Goal: Task Accomplishment & Management: Complete application form

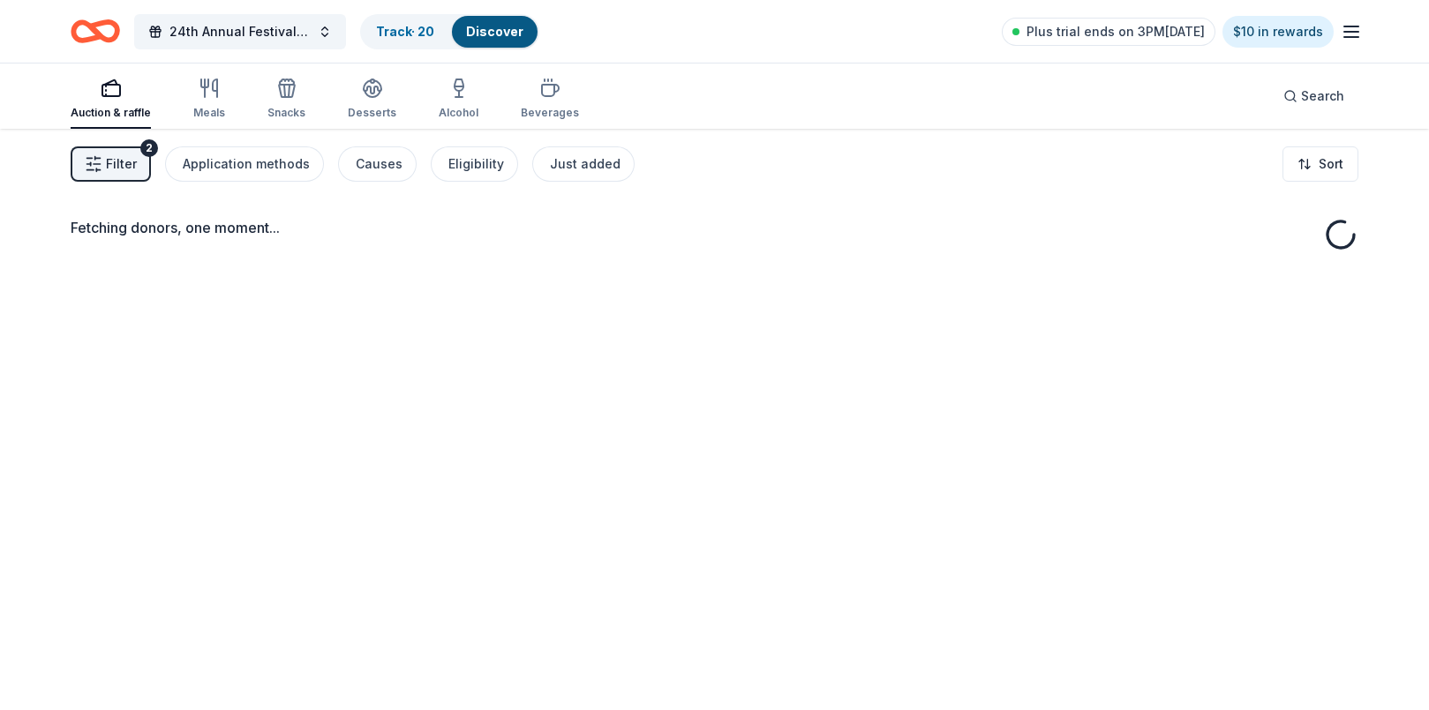
scroll to position [128, 0]
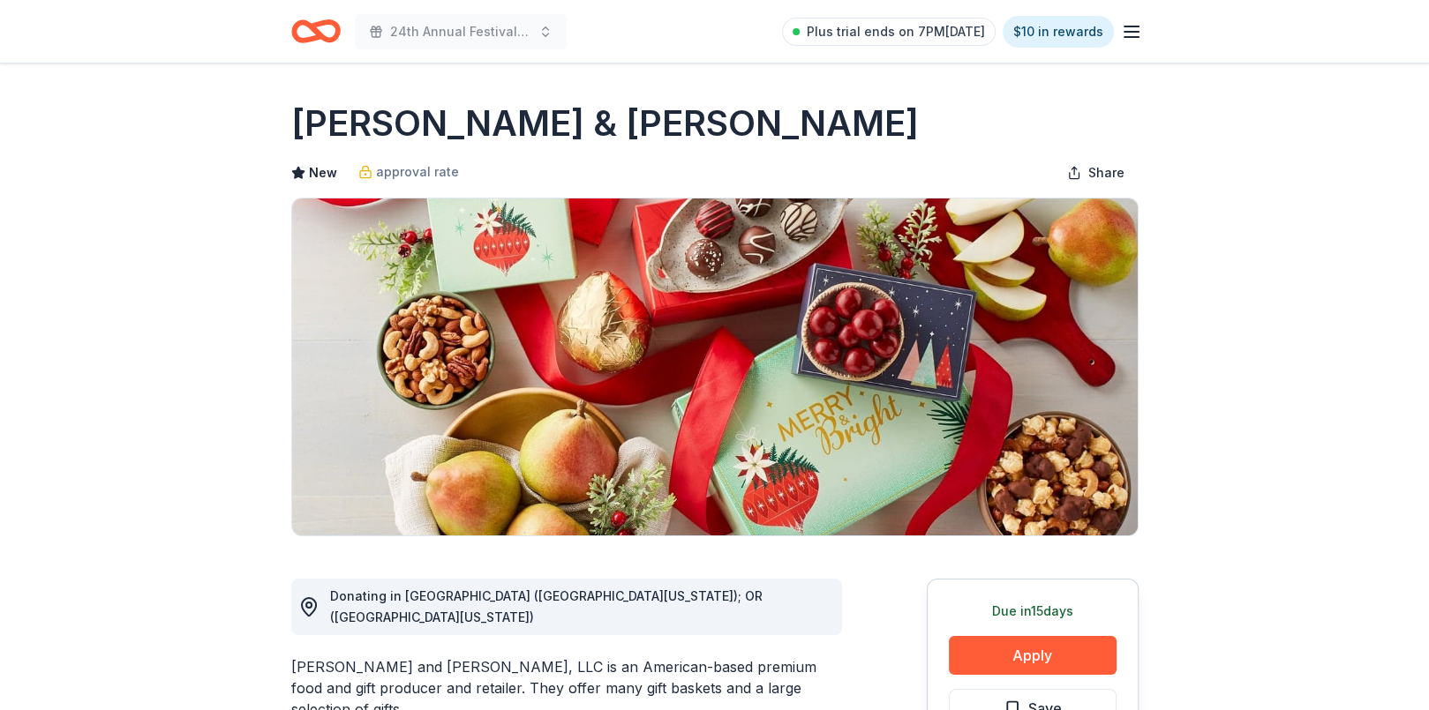
scroll to position [88, 0]
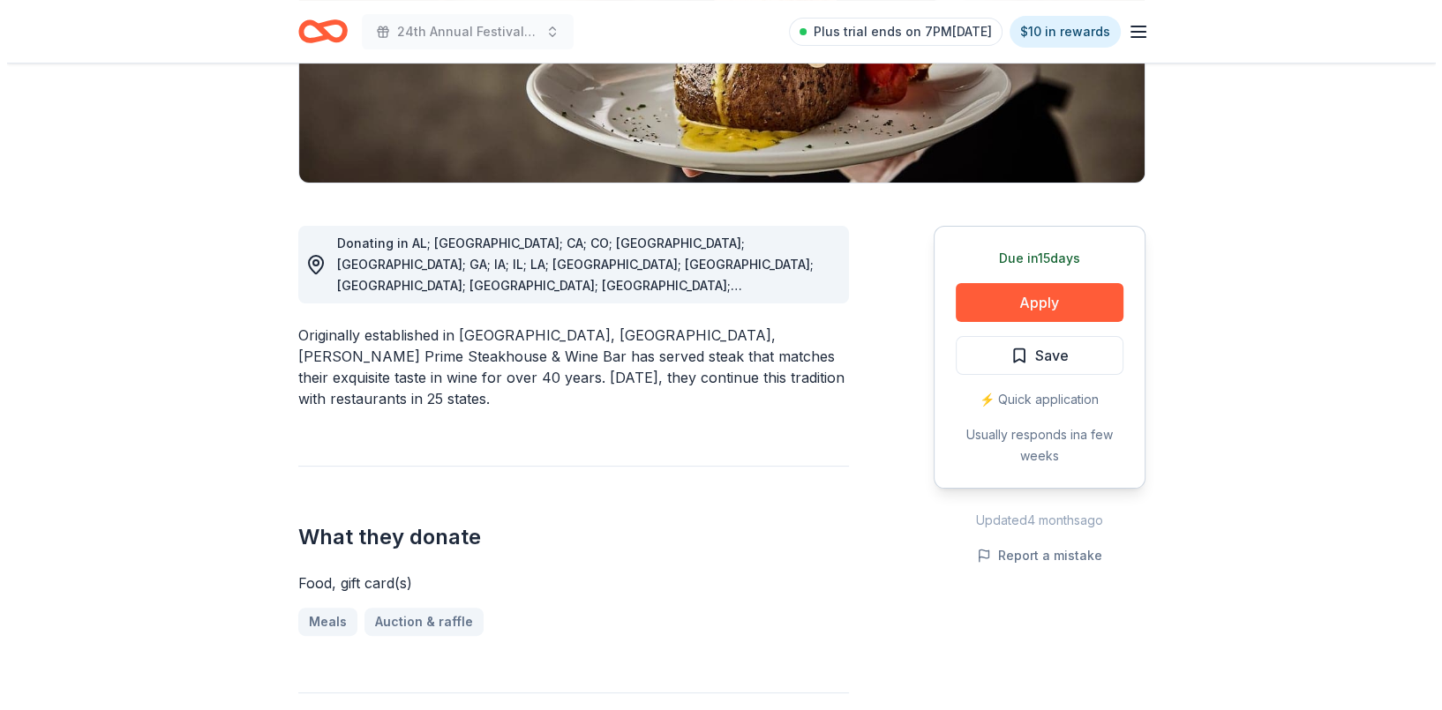
scroll to position [441, 0]
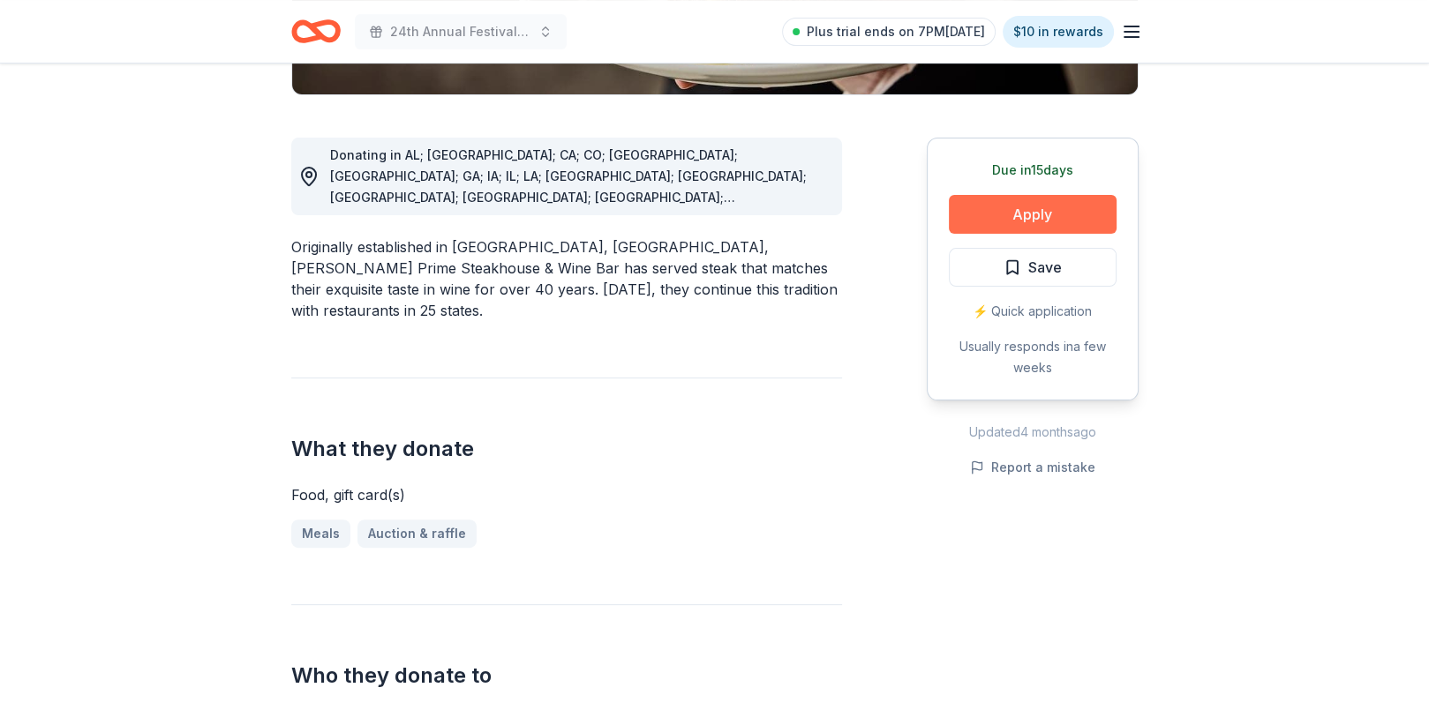
click at [1035, 199] on button "Apply" at bounding box center [1033, 214] width 168 height 39
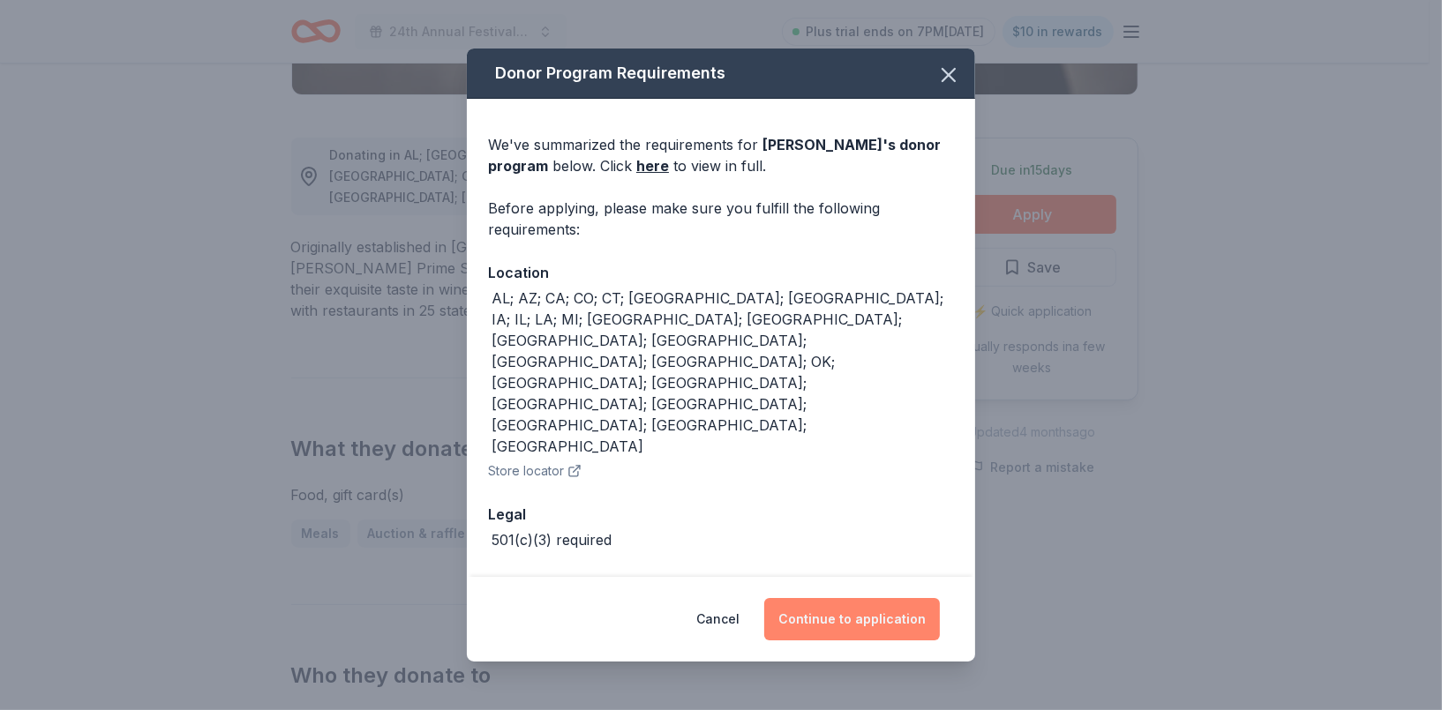
click at [868, 598] on button "Continue to application" at bounding box center [852, 619] width 176 height 42
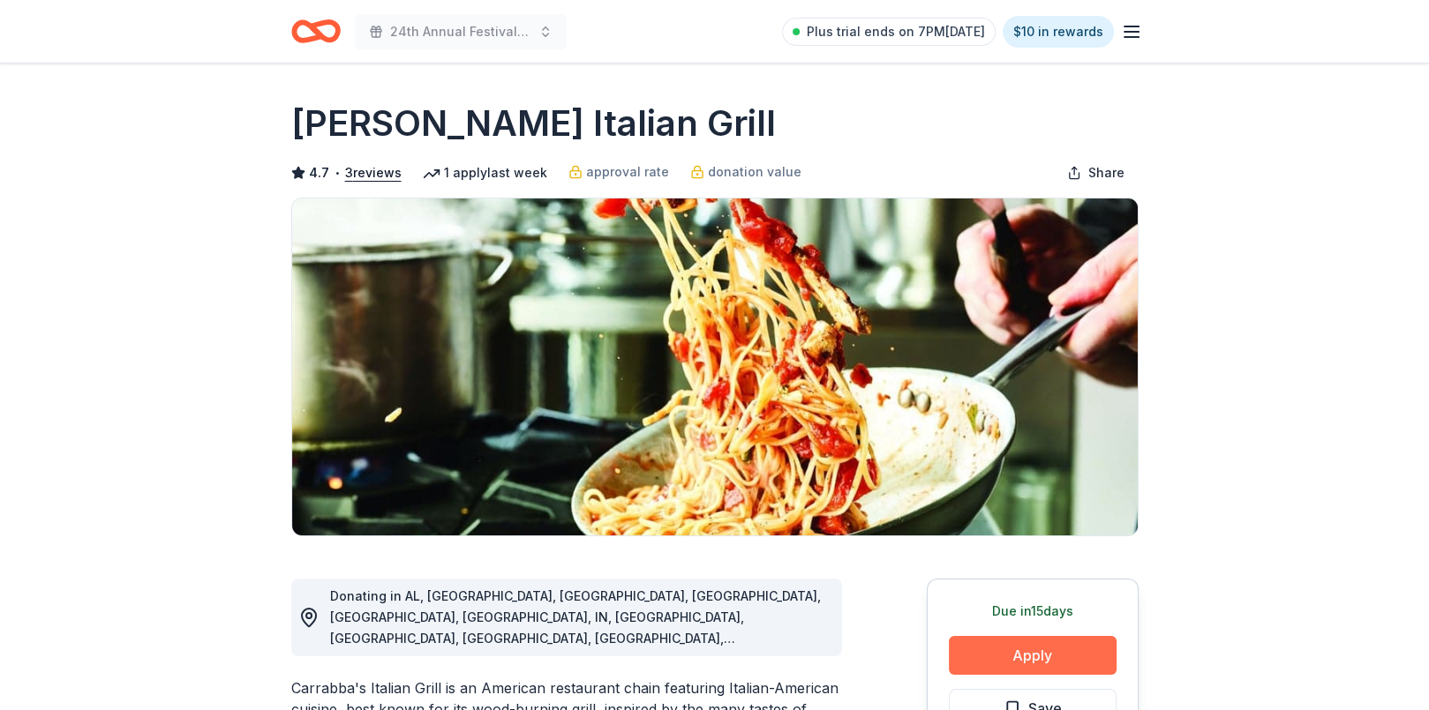
click at [1009, 645] on button "Apply" at bounding box center [1033, 655] width 168 height 39
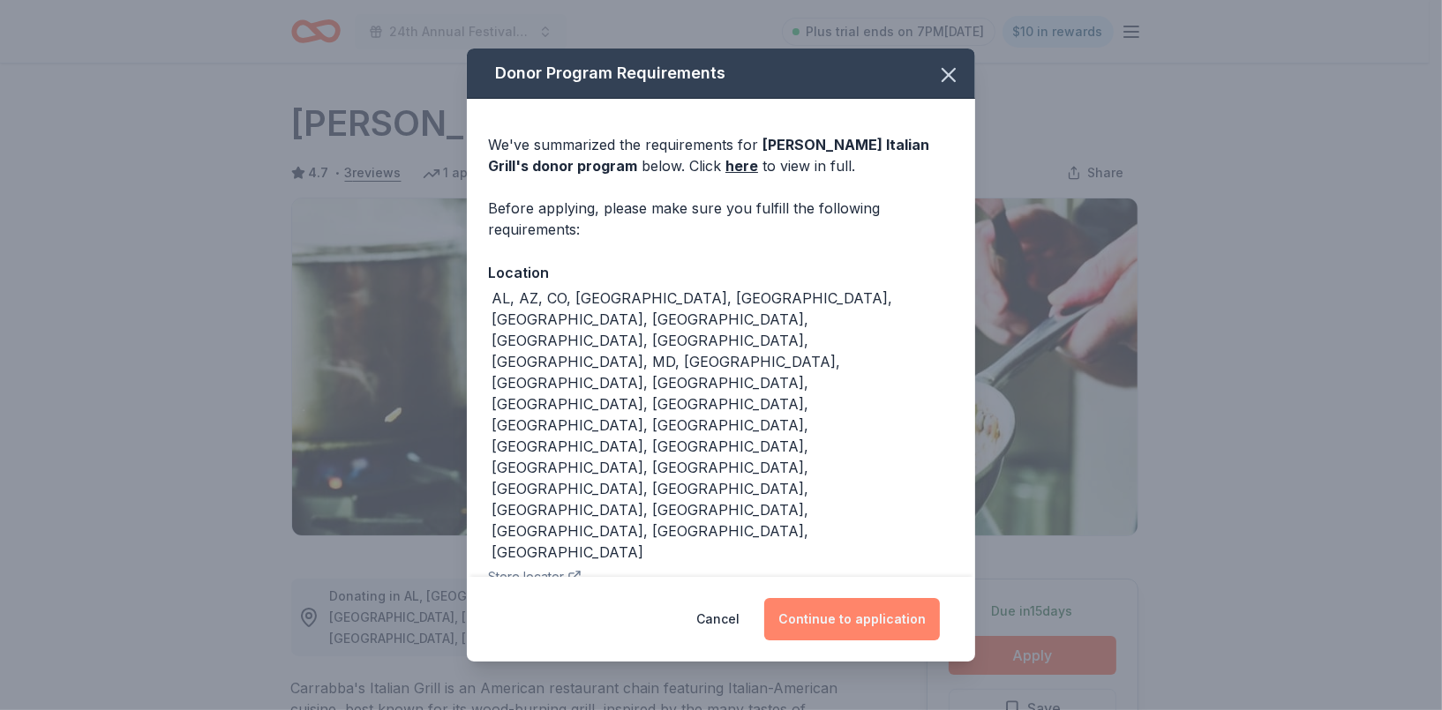
click at [868, 598] on button "Continue to application" at bounding box center [852, 619] width 176 height 42
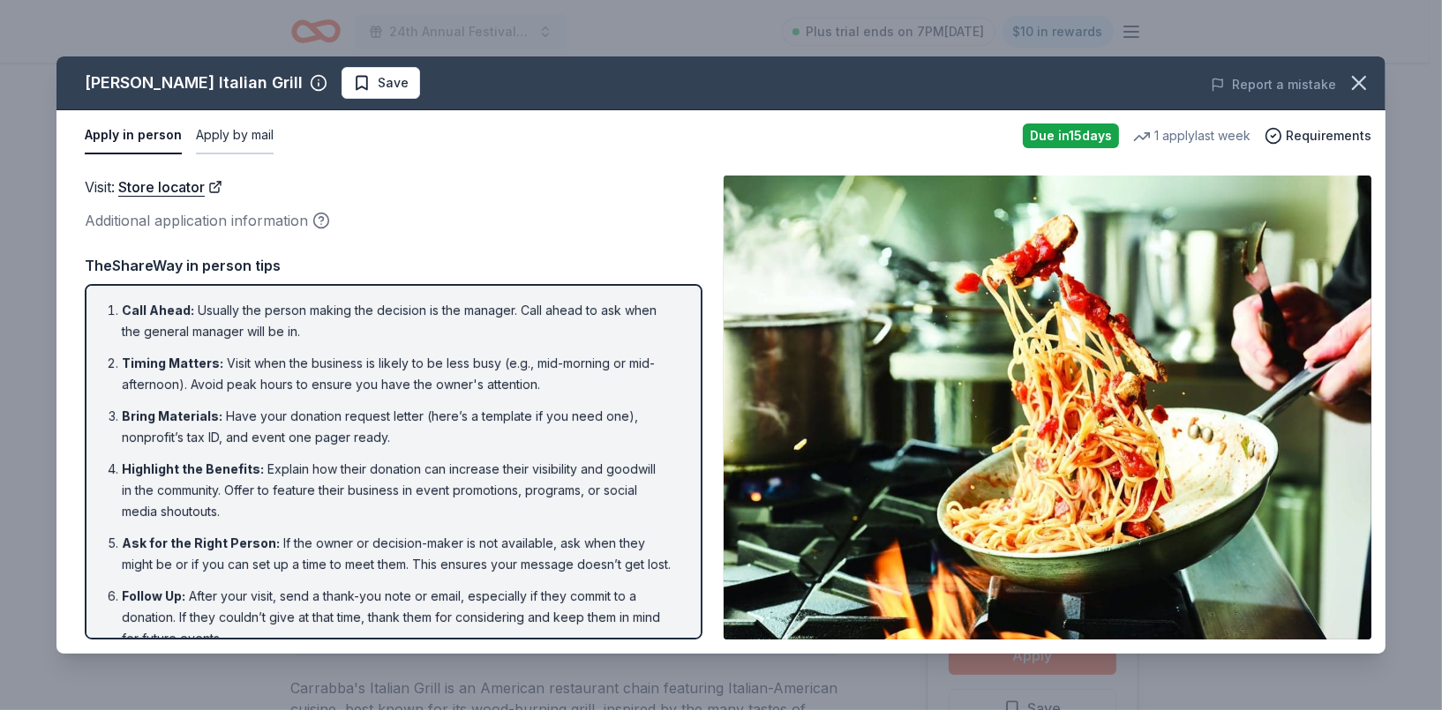
click at [252, 127] on button "Apply by mail" at bounding box center [235, 135] width 78 height 37
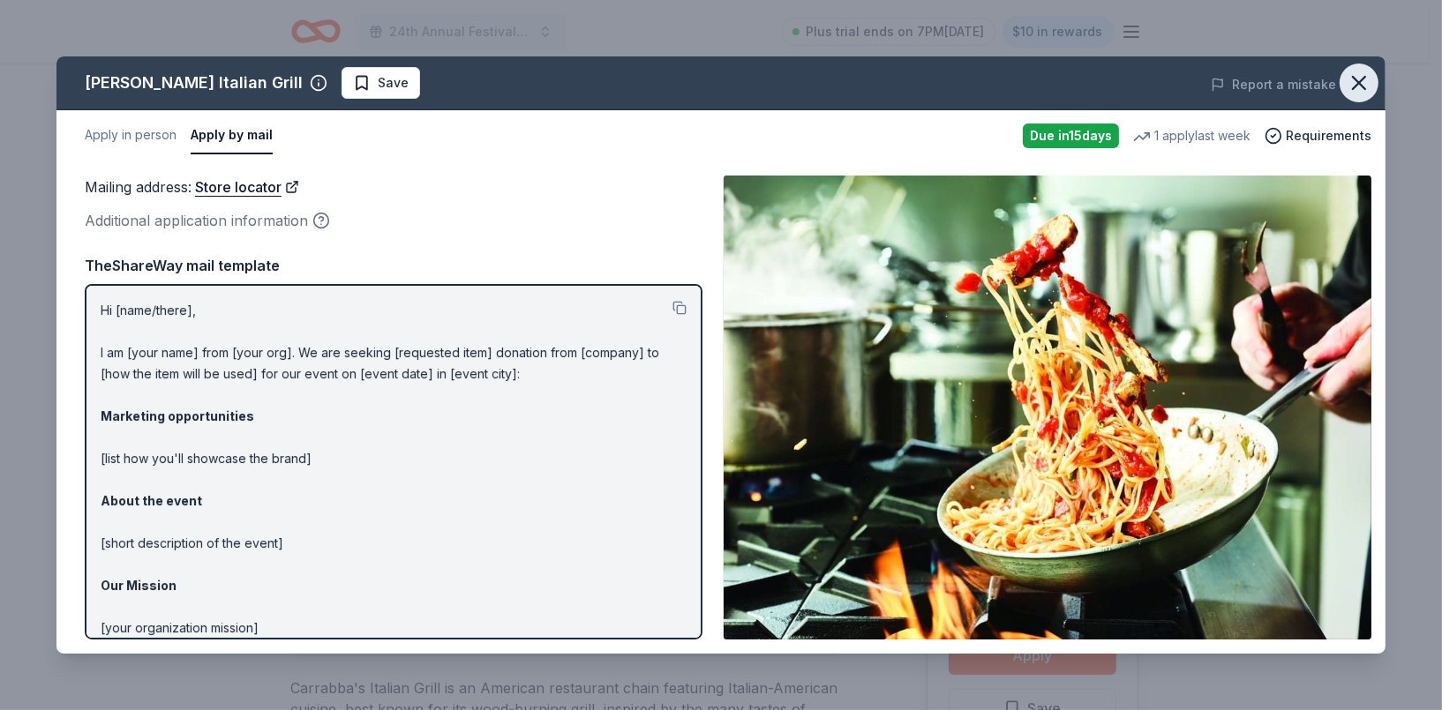
click at [1351, 90] on icon "button" at bounding box center [1359, 83] width 25 height 25
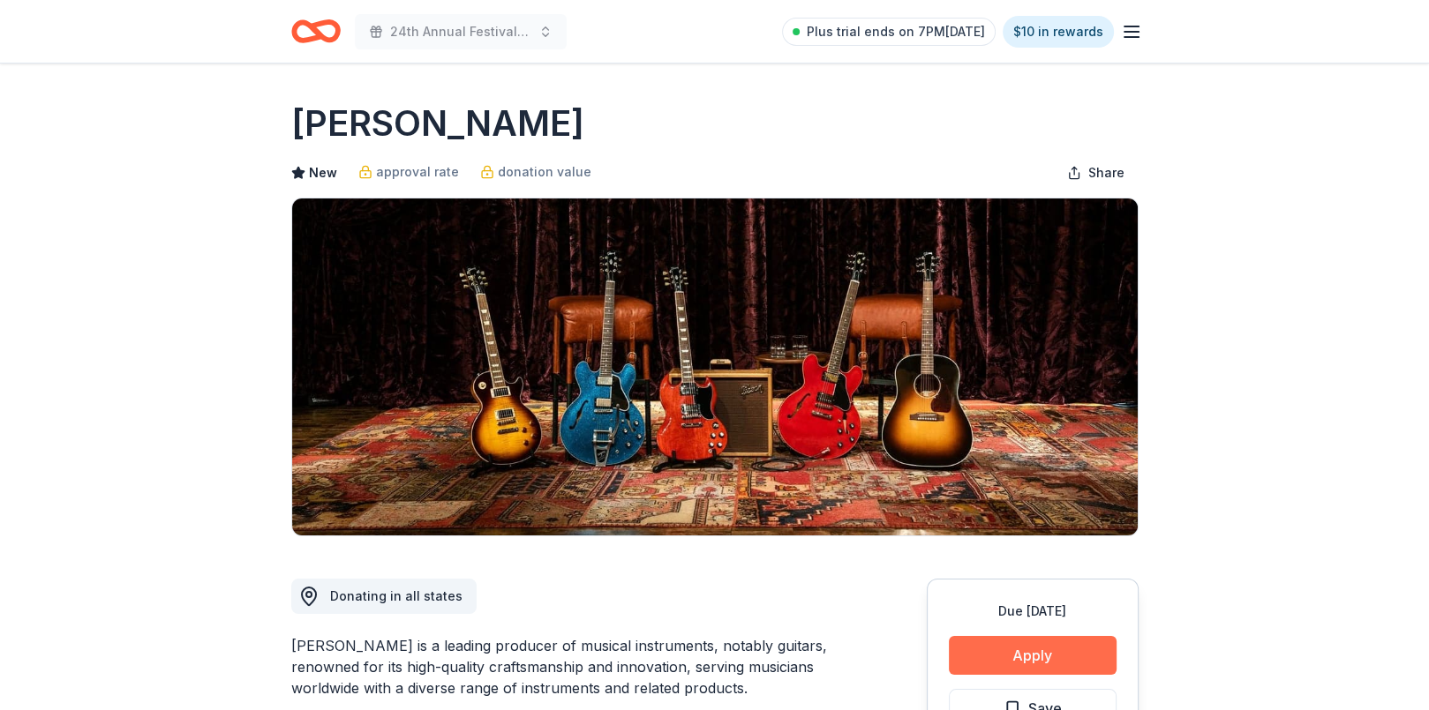
click at [989, 656] on button "Apply" at bounding box center [1033, 655] width 168 height 39
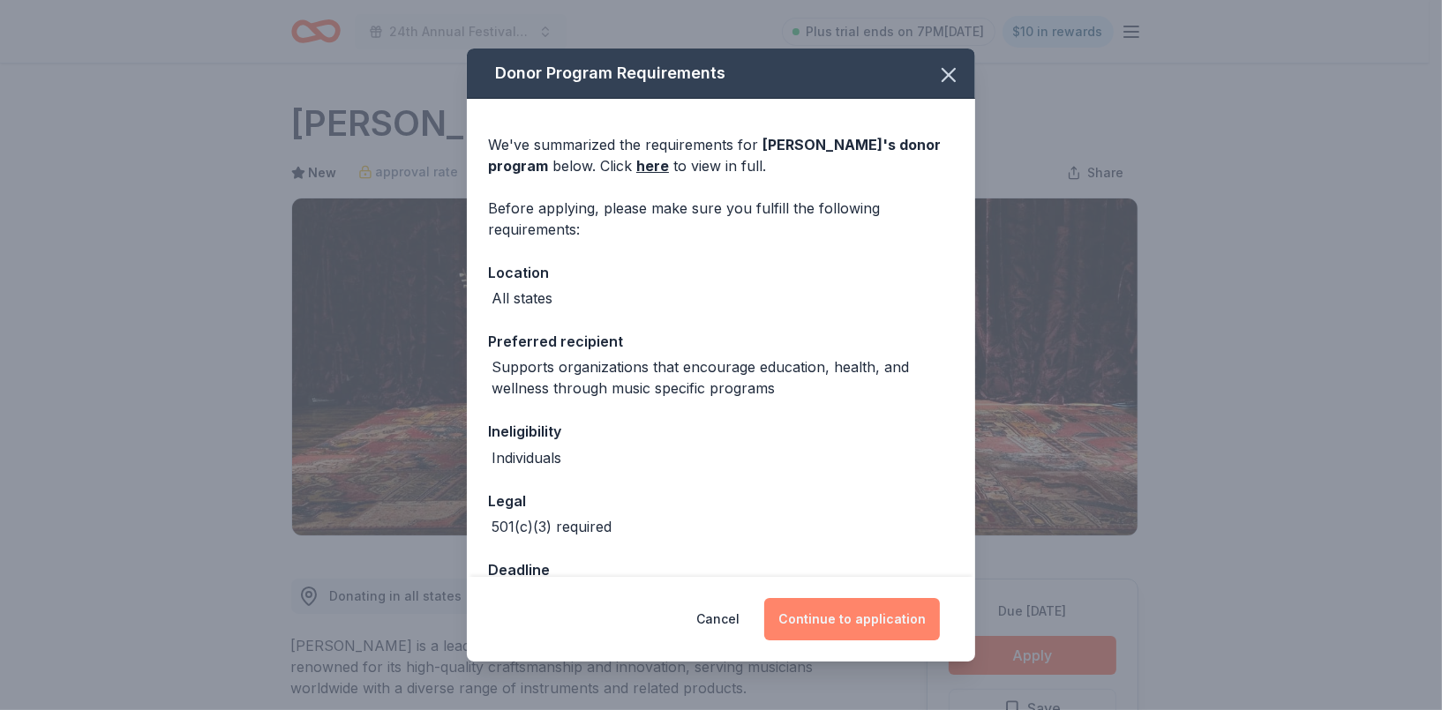
click at [867, 628] on button "Continue to application" at bounding box center [852, 619] width 176 height 42
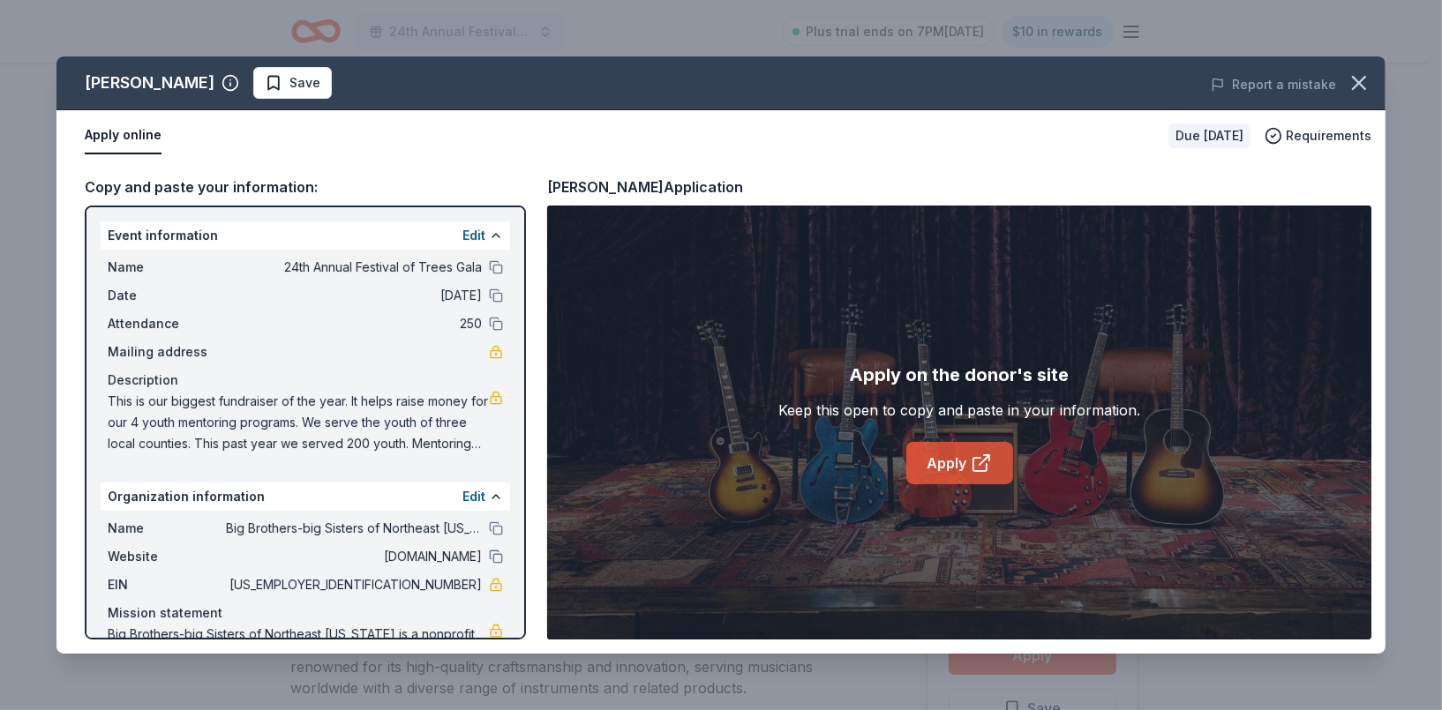
click at [933, 468] on link "Apply" at bounding box center [959, 463] width 107 height 42
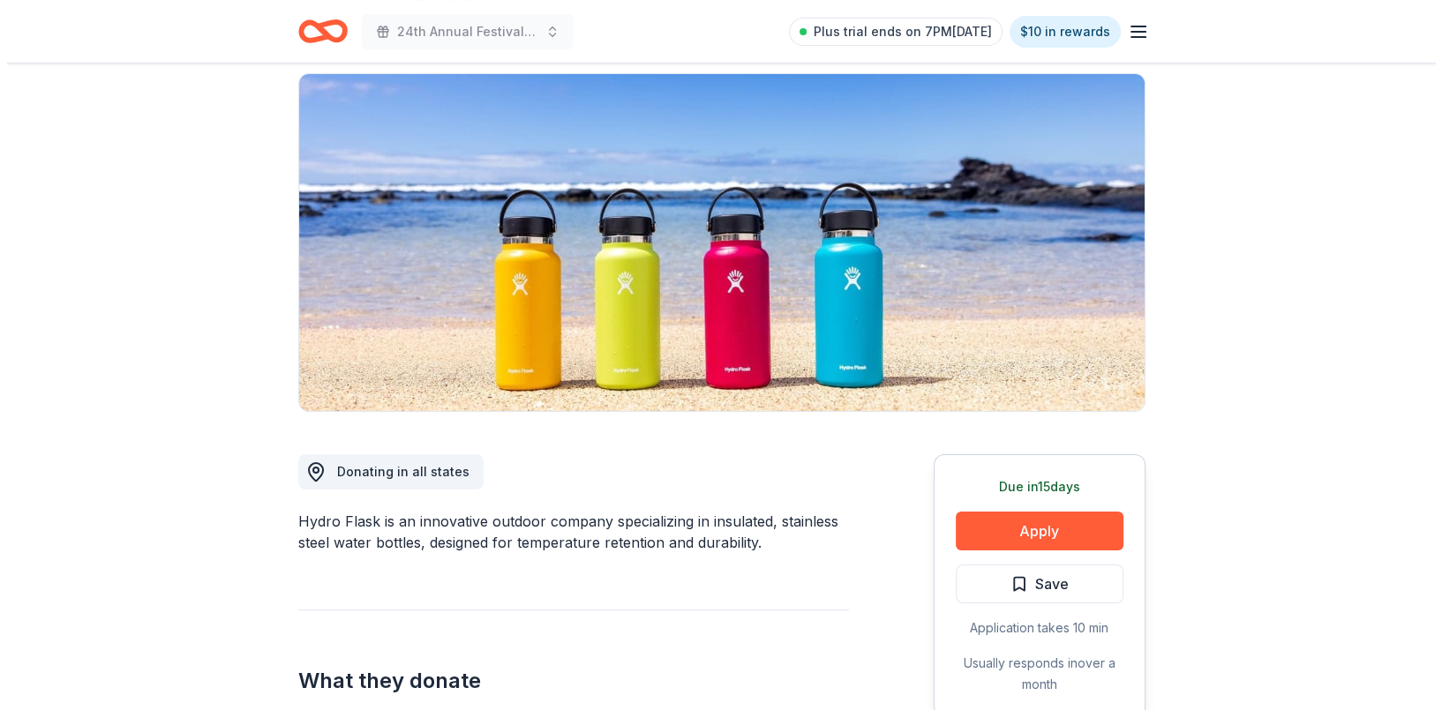
scroll to position [177, 0]
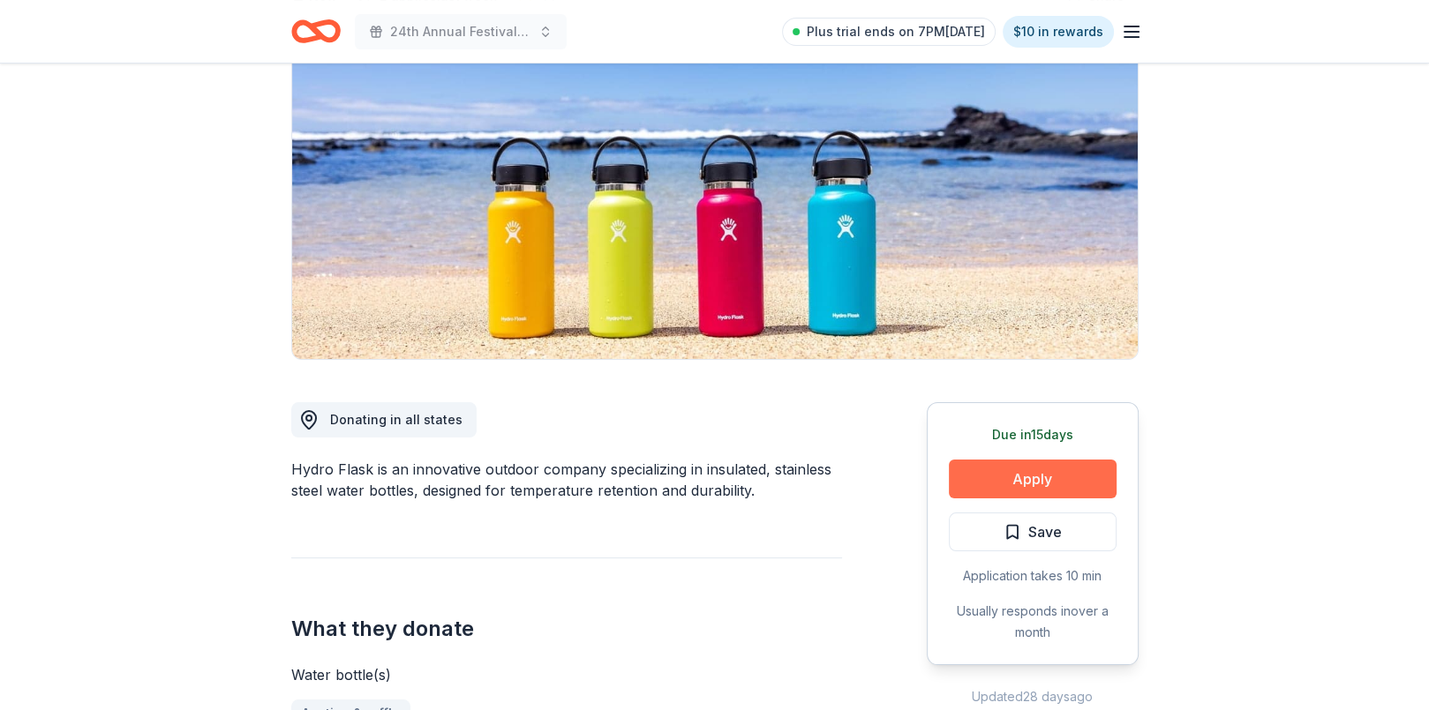
click at [1011, 466] on button "Apply" at bounding box center [1033, 479] width 168 height 39
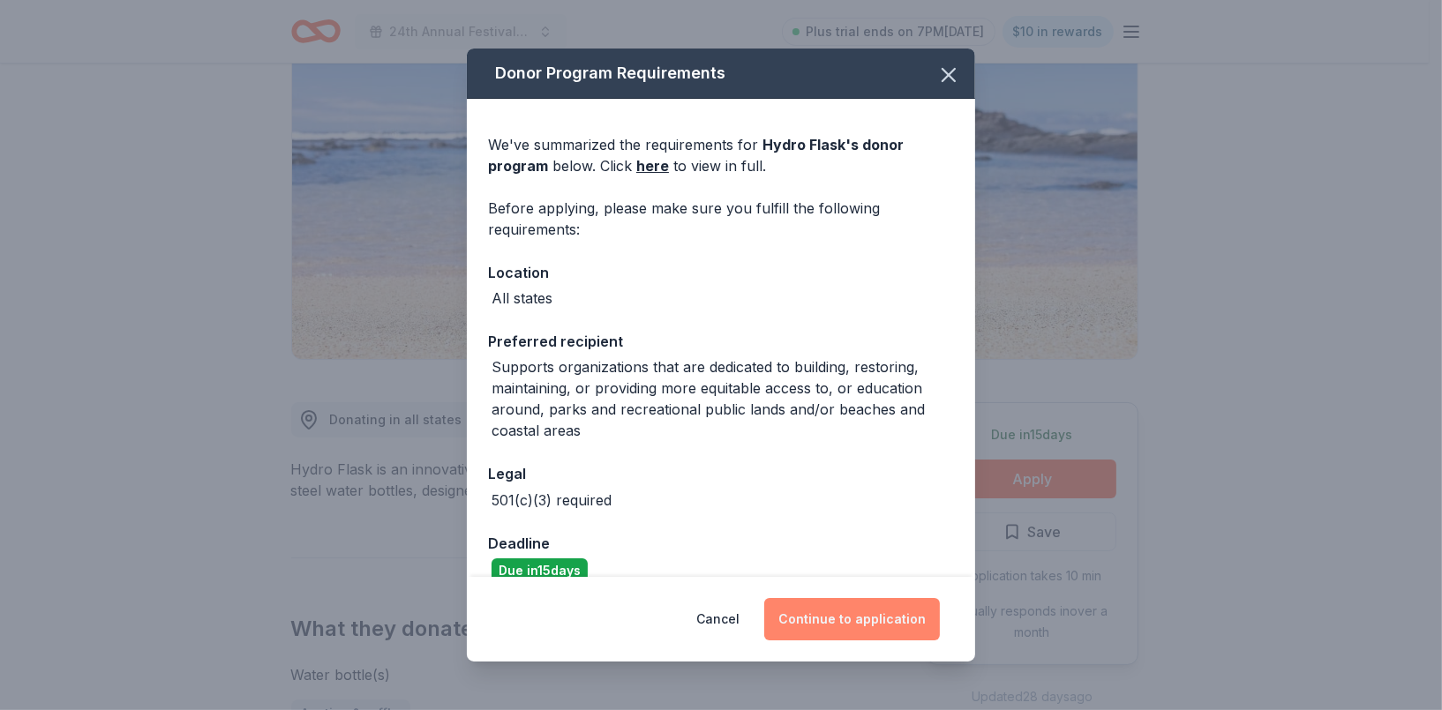
click at [815, 625] on button "Continue to application" at bounding box center [852, 619] width 176 height 42
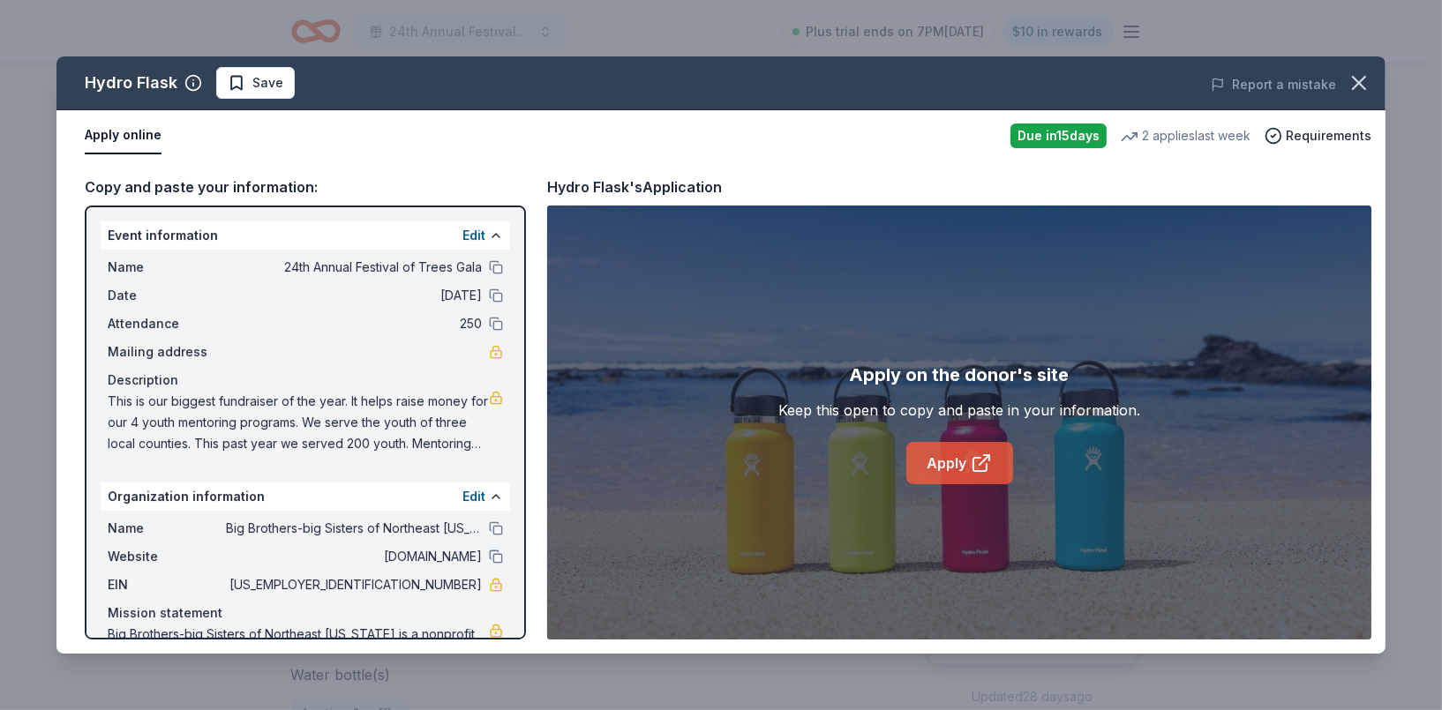
click at [973, 459] on icon at bounding box center [979, 464] width 13 height 13
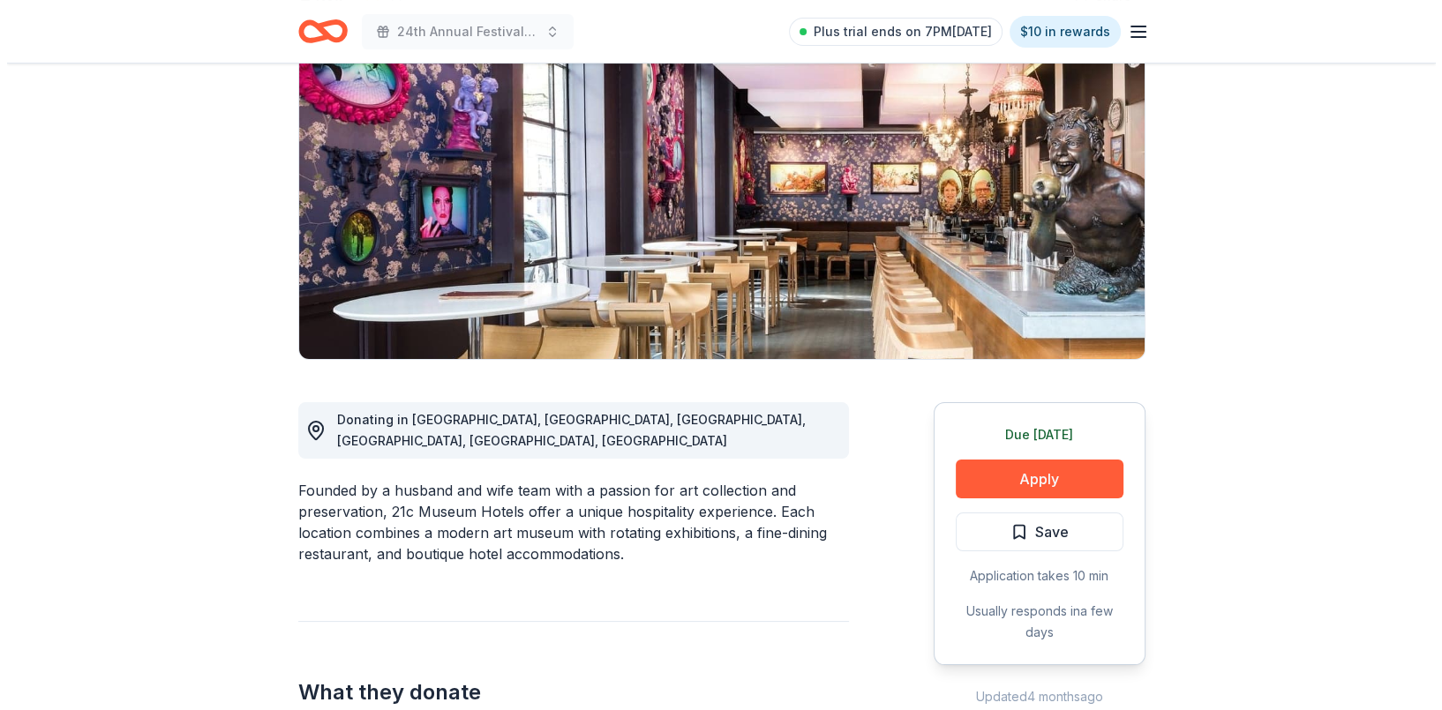
scroll to position [265, 0]
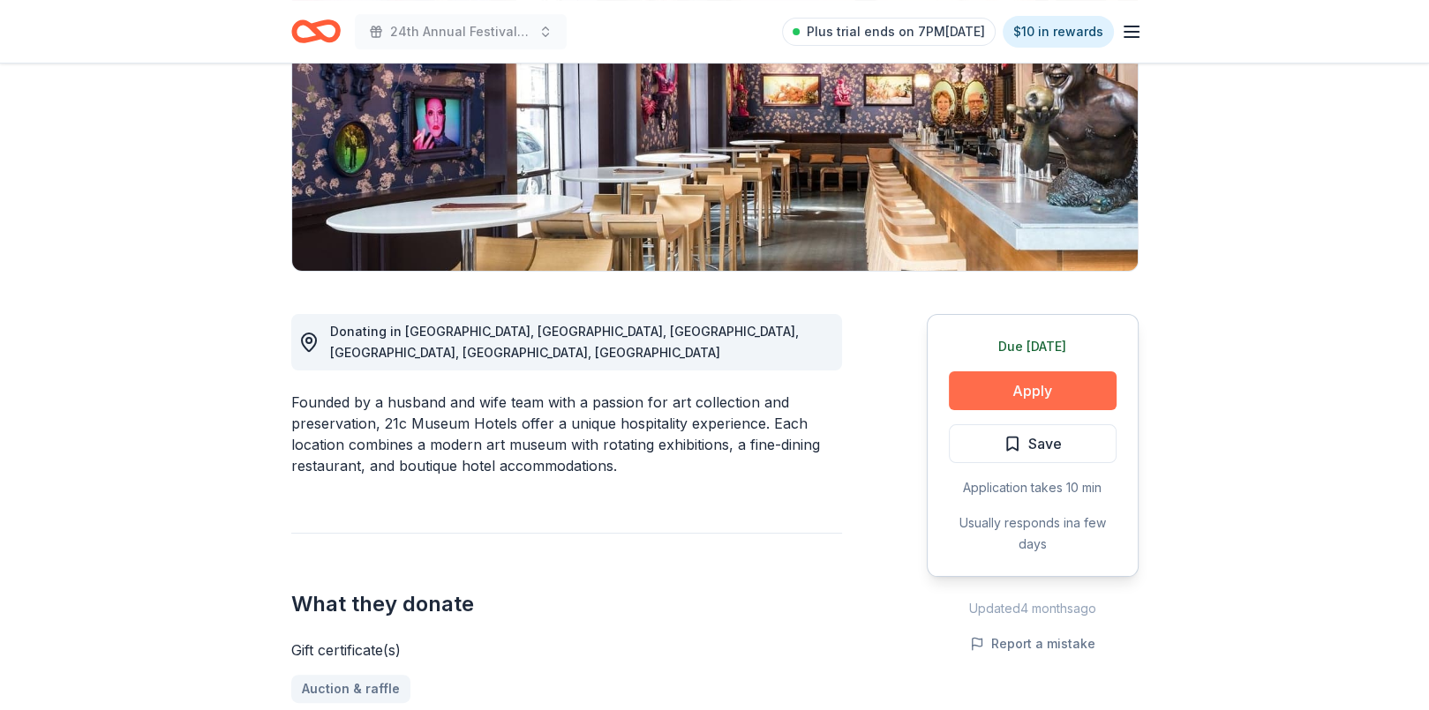
click at [1062, 389] on button "Apply" at bounding box center [1033, 391] width 168 height 39
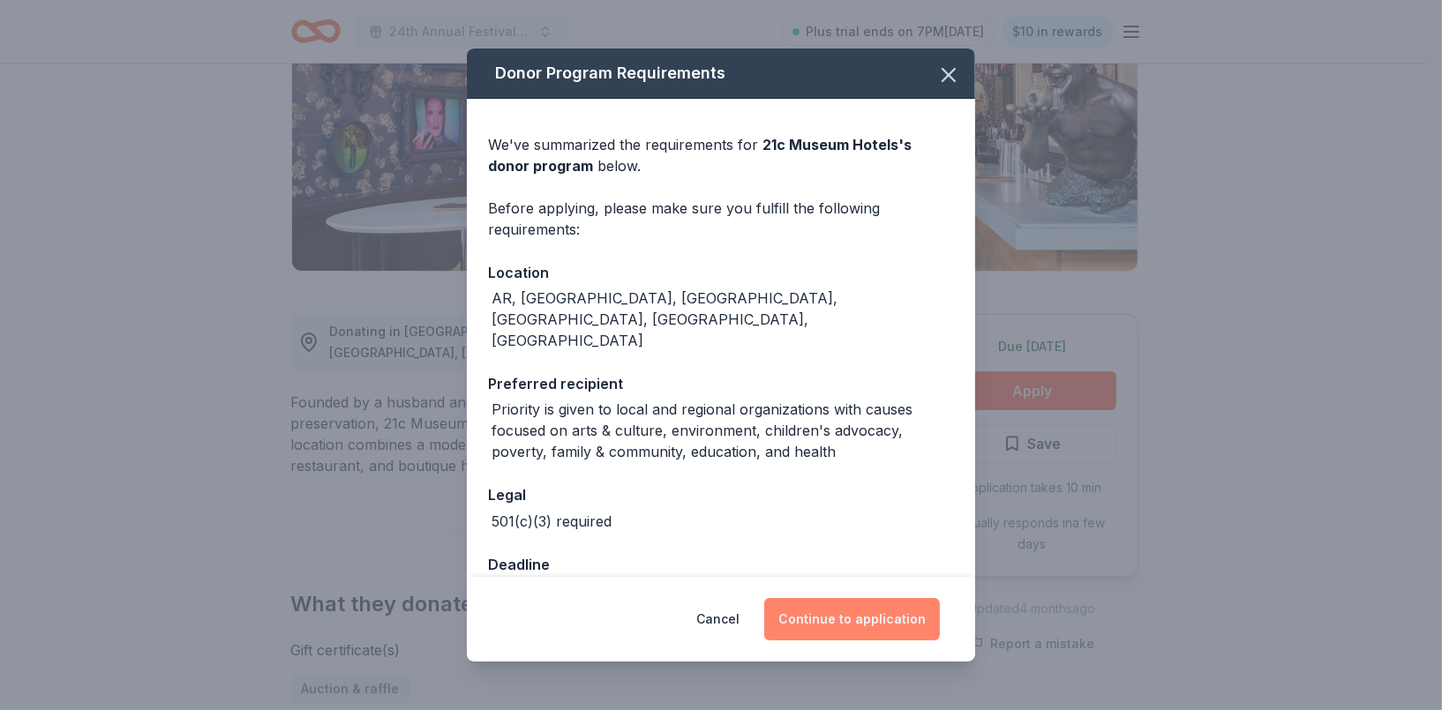
click at [865, 609] on button "Continue to application" at bounding box center [852, 619] width 176 height 42
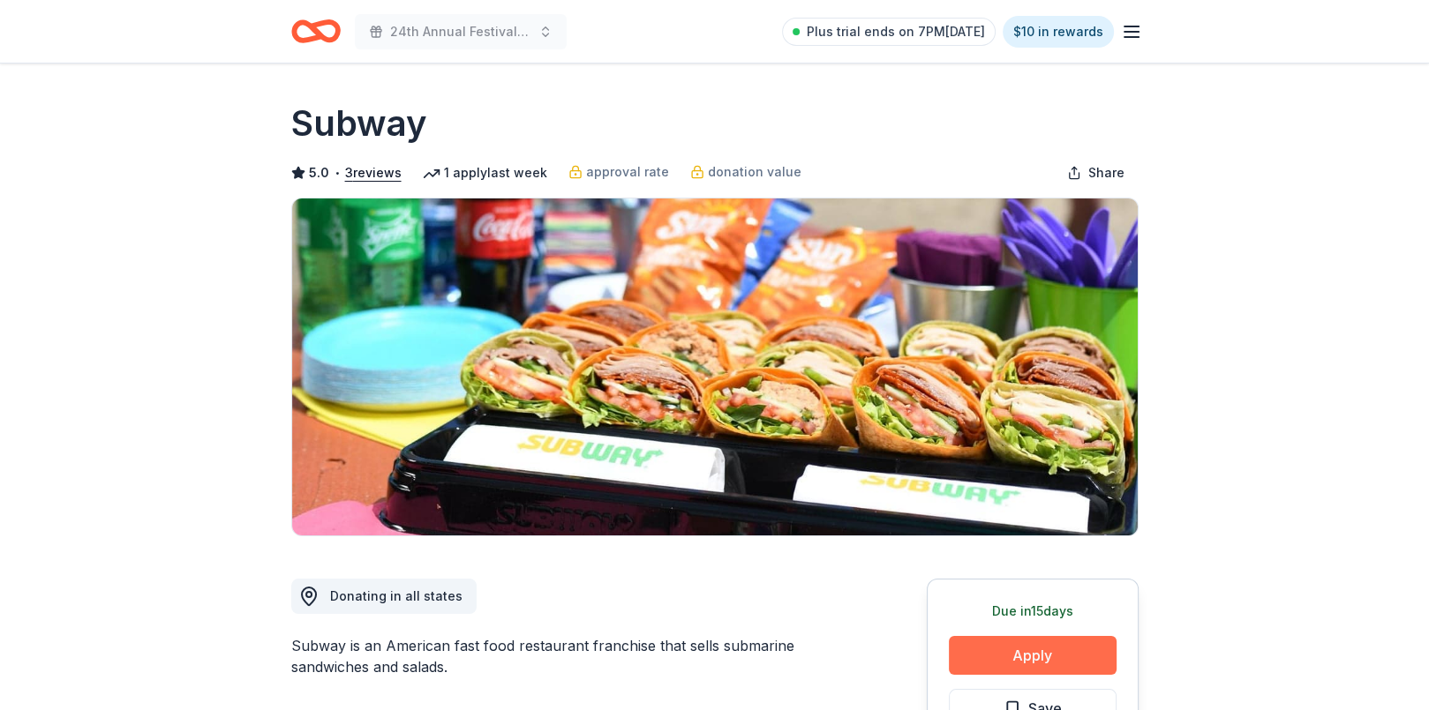
click at [1006, 651] on button "Apply" at bounding box center [1033, 655] width 168 height 39
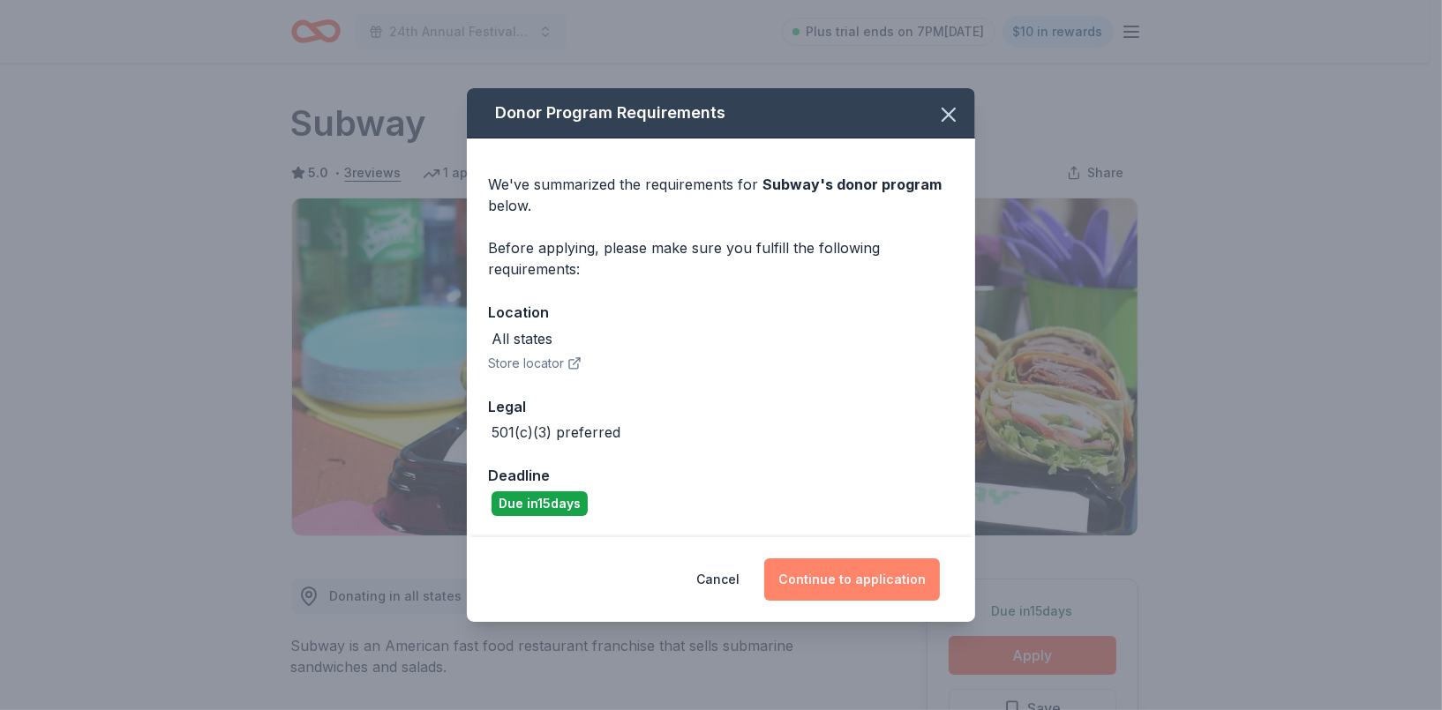
click at [824, 572] on button "Continue to application" at bounding box center [852, 580] width 176 height 42
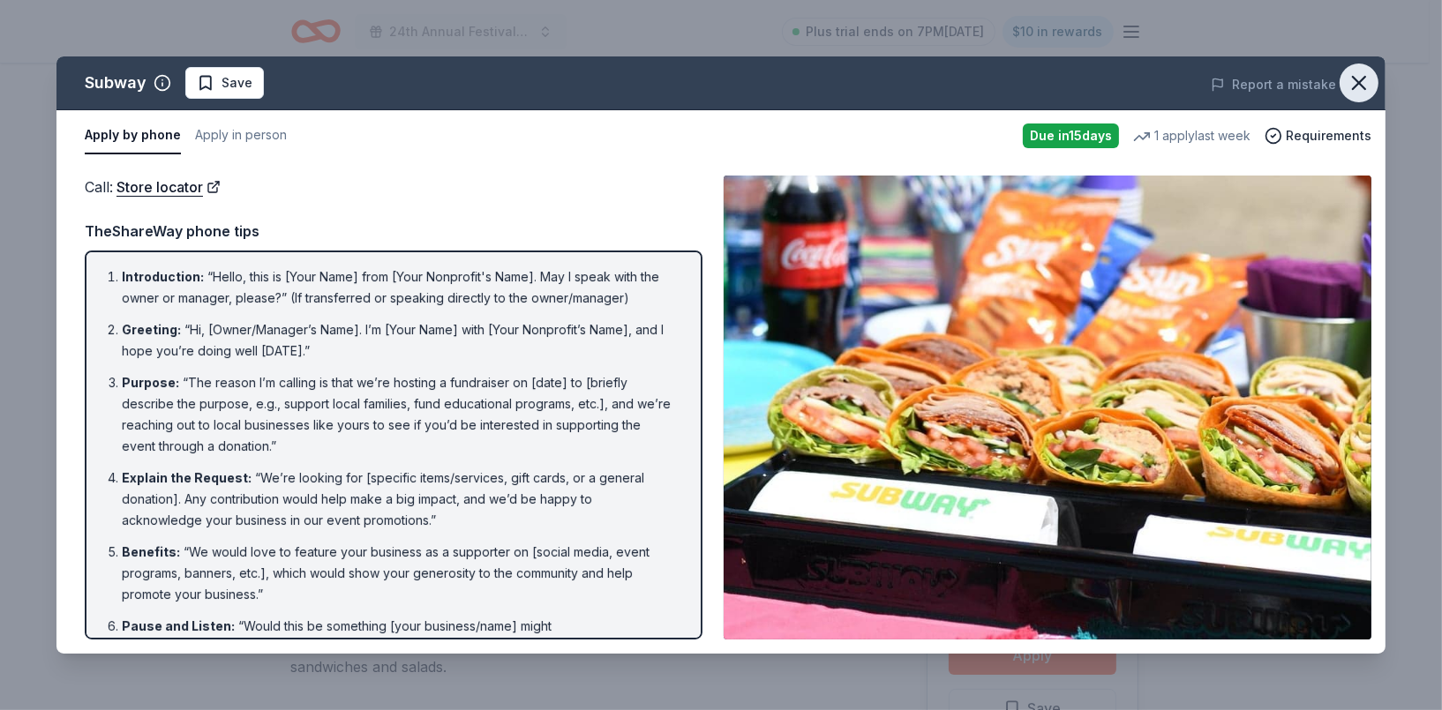
click at [1353, 81] on icon "button" at bounding box center [1359, 83] width 25 height 25
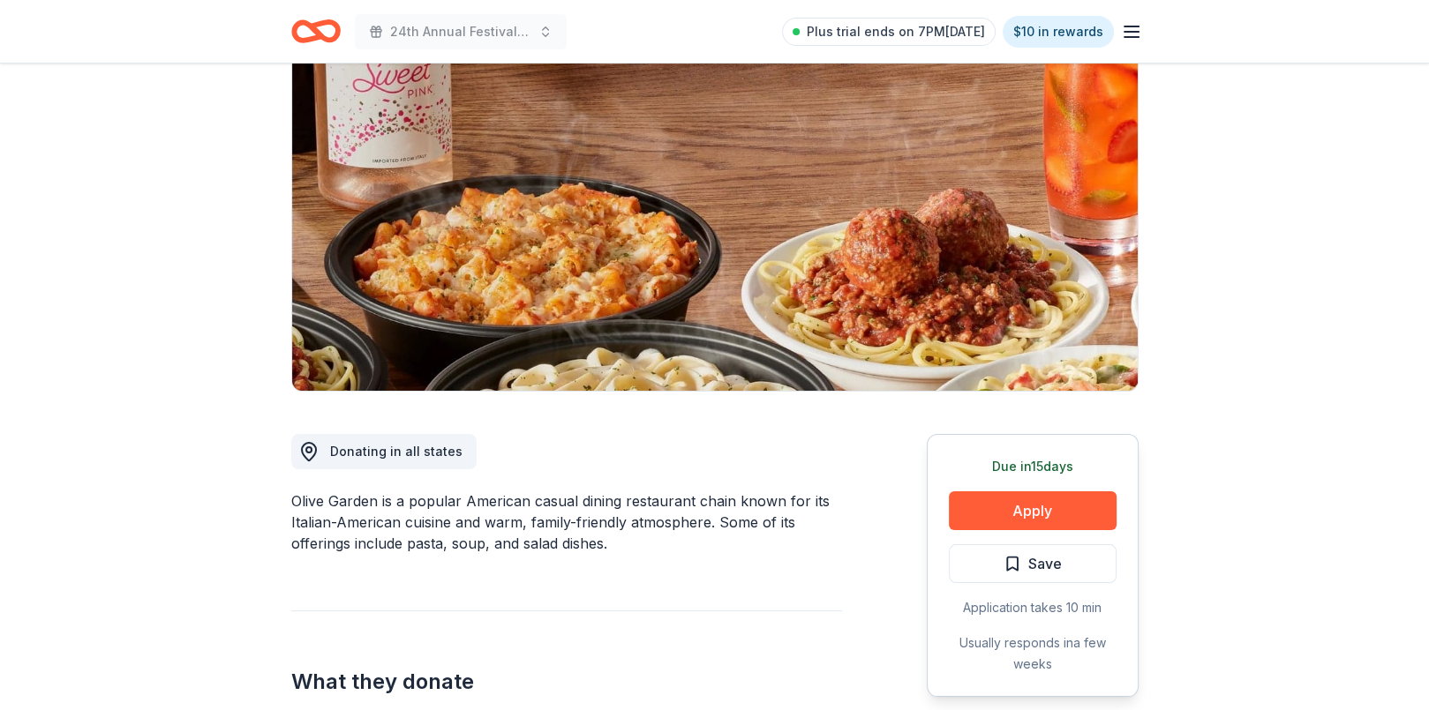
scroll to position [177, 0]
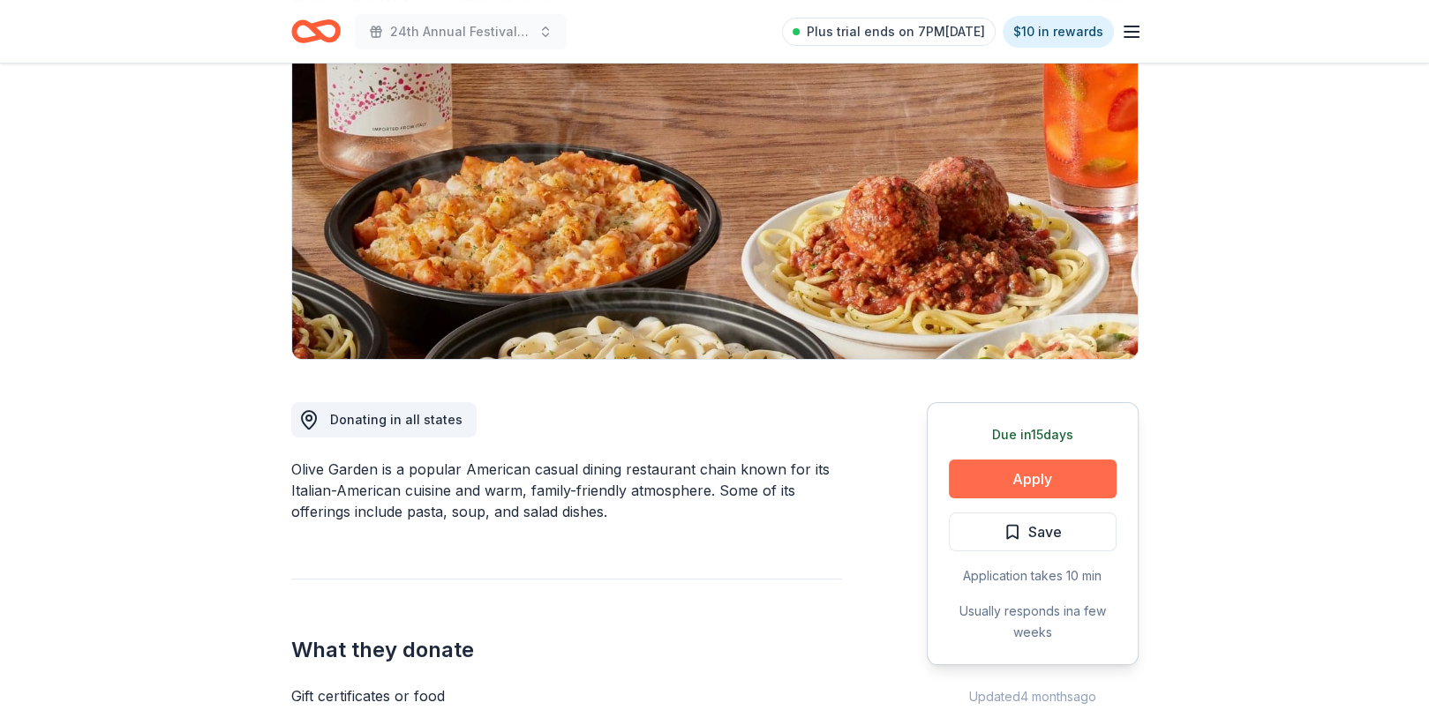
click at [988, 493] on button "Apply" at bounding box center [1033, 479] width 168 height 39
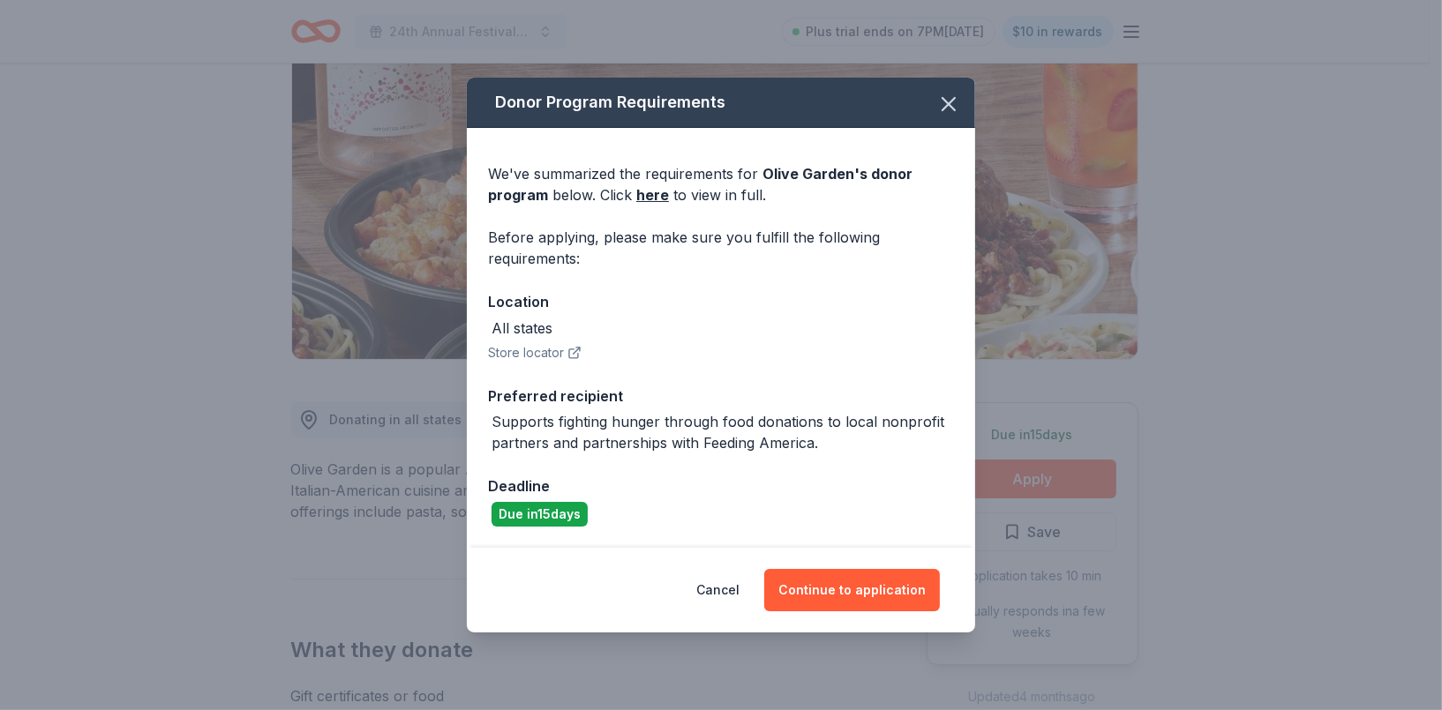
click at [817, 623] on div "Cancel Continue to application" at bounding box center [721, 590] width 508 height 85
click at [821, 598] on button "Continue to application" at bounding box center [852, 590] width 176 height 42
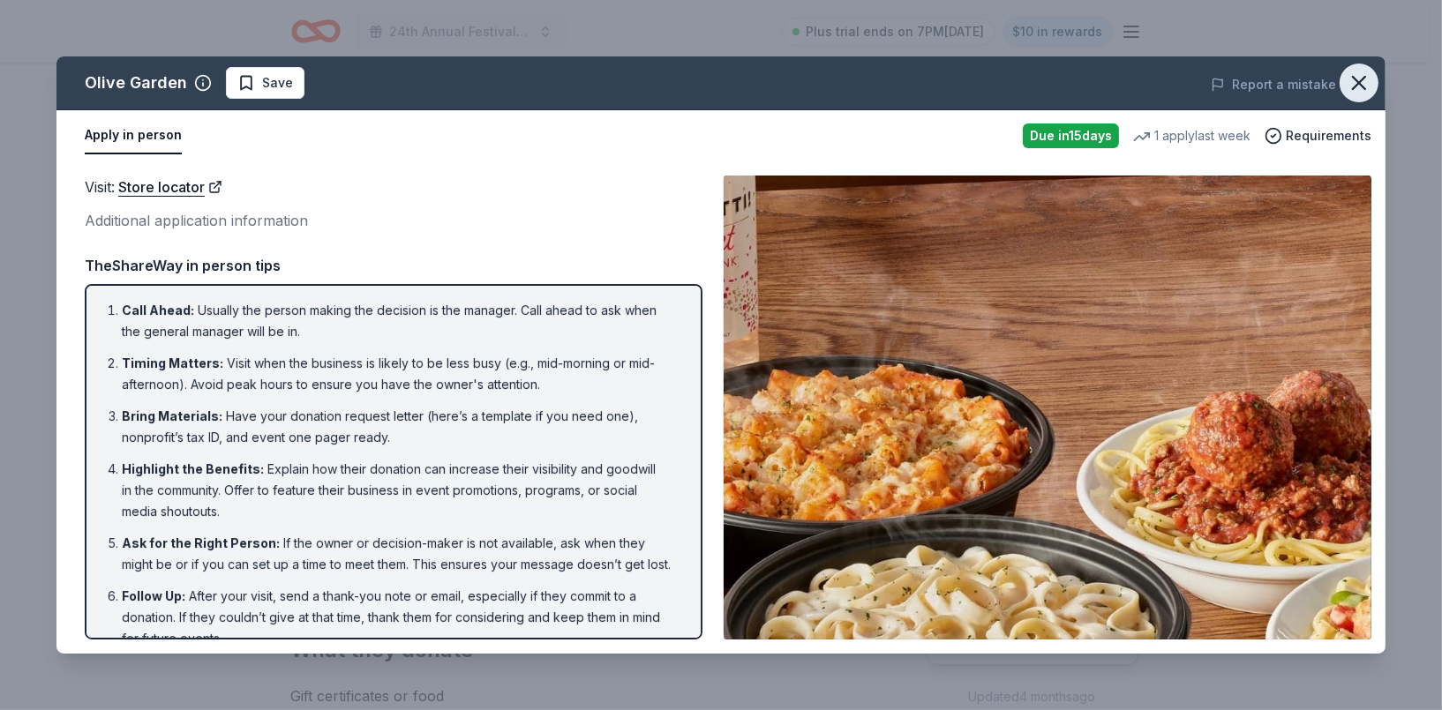
click at [1357, 79] on icon "button" at bounding box center [1359, 83] width 12 height 12
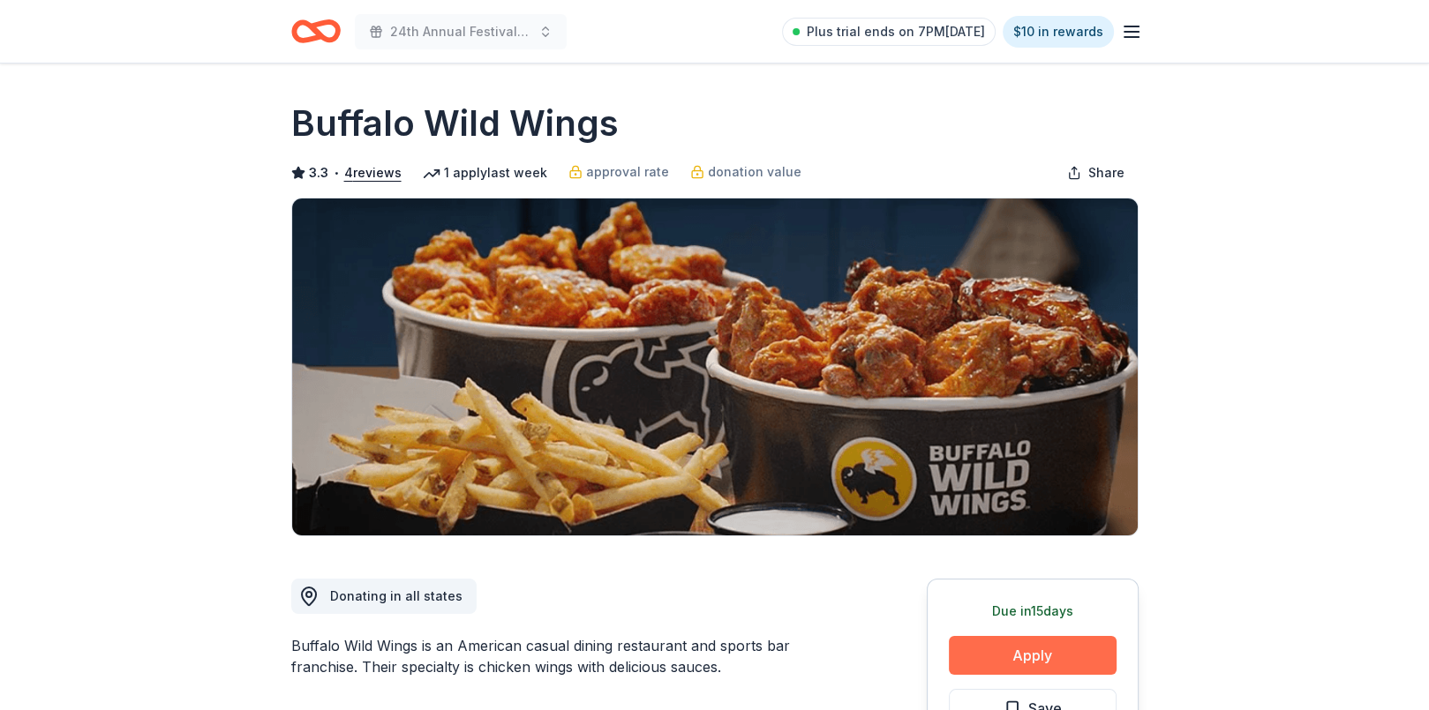
click at [1057, 654] on button "Apply" at bounding box center [1033, 655] width 168 height 39
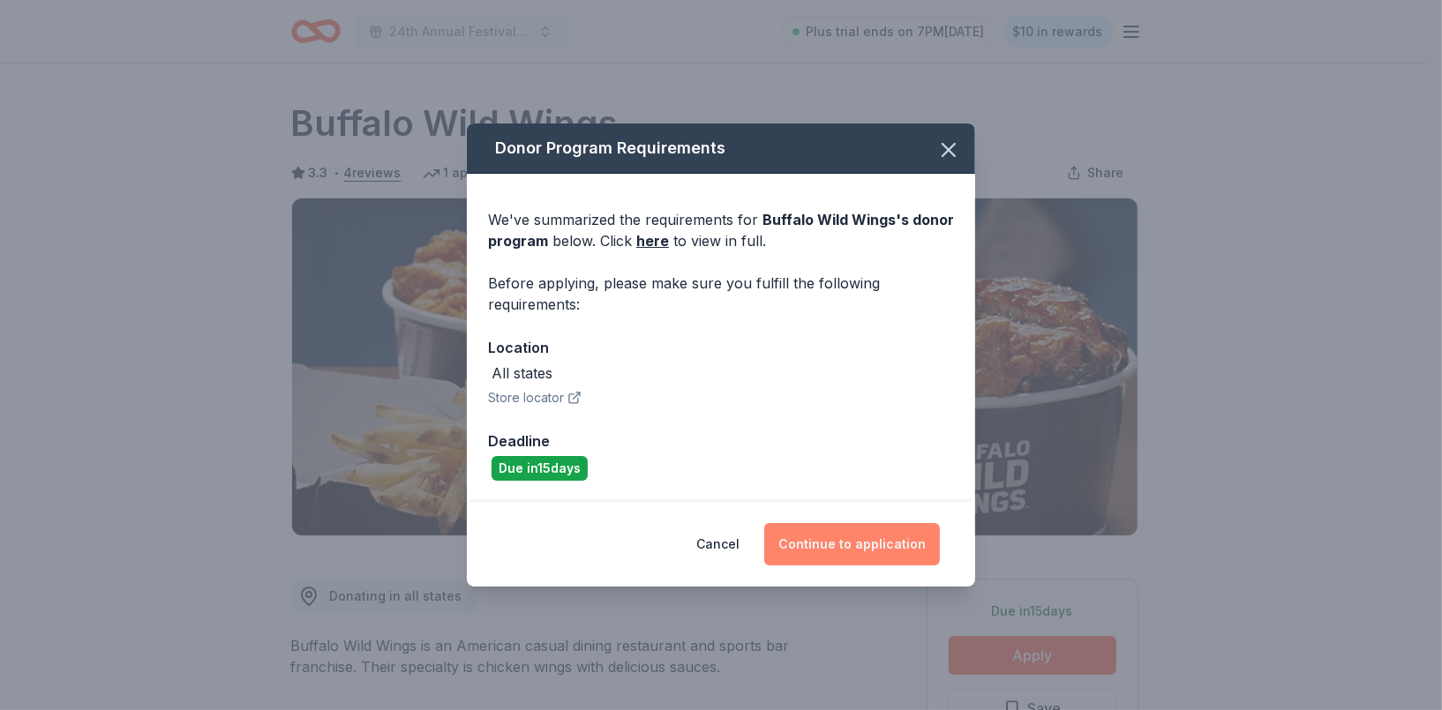
click at [846, 553] on button "Continue to application" at bounding box center [852, 544] width 176 height 42
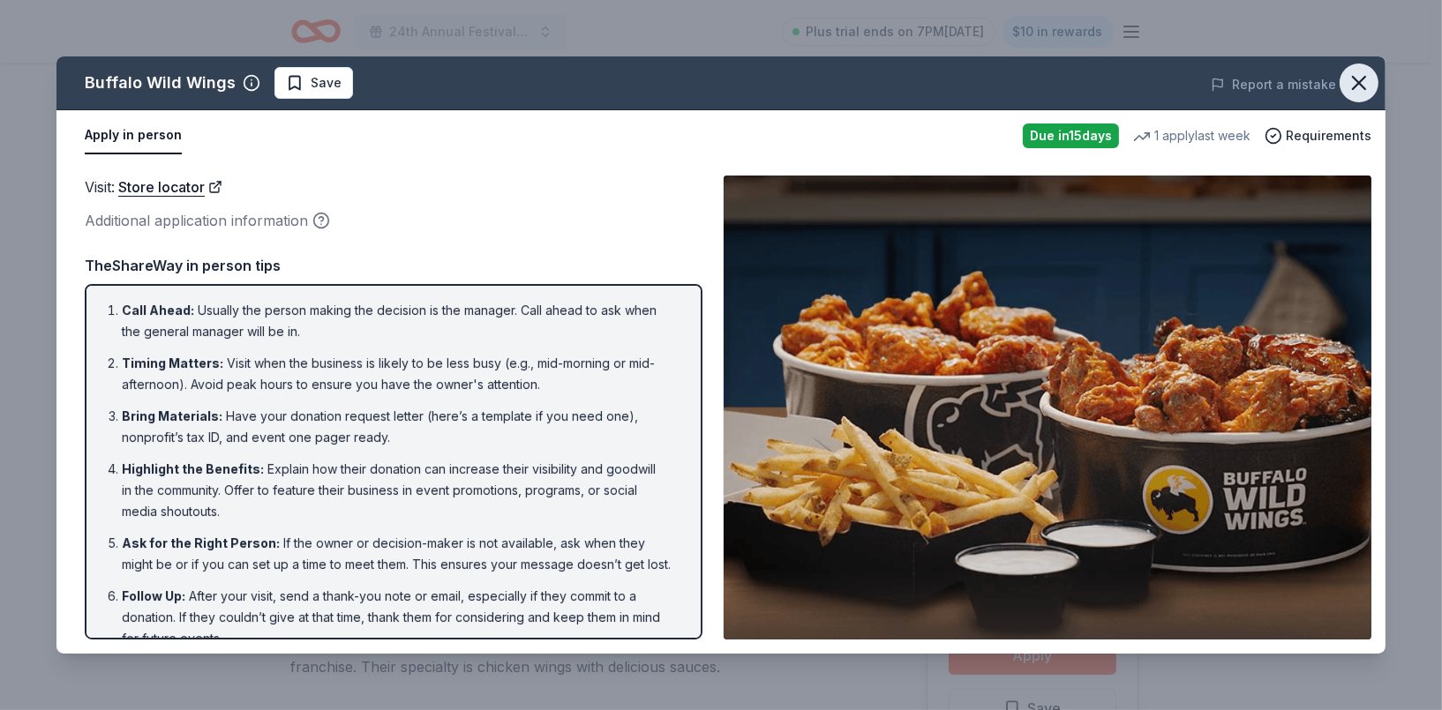
click at [1369, 74] on icon "button" at bounding box center [1359, 83] width 25 height 25
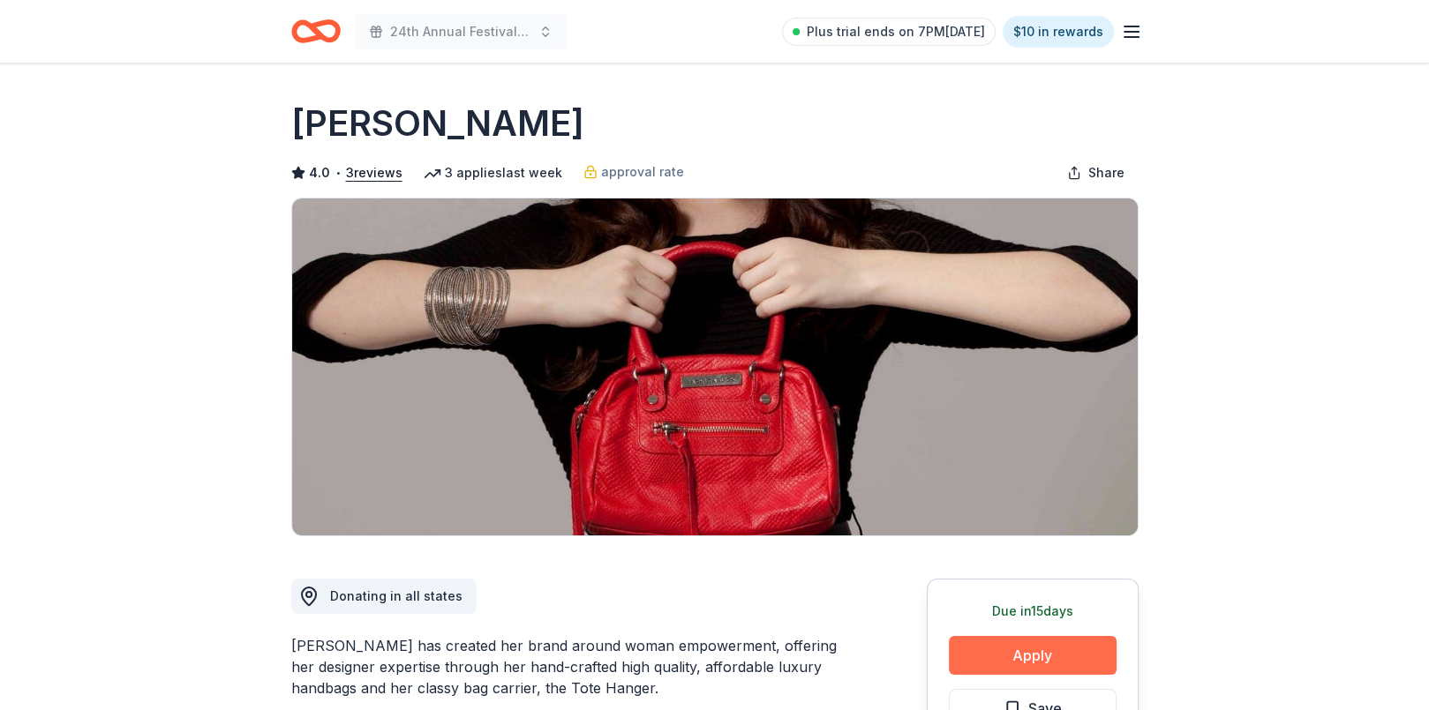
click at [980, 667] on button "Apply" at bounding box center [1033, 655] width 168 height 39
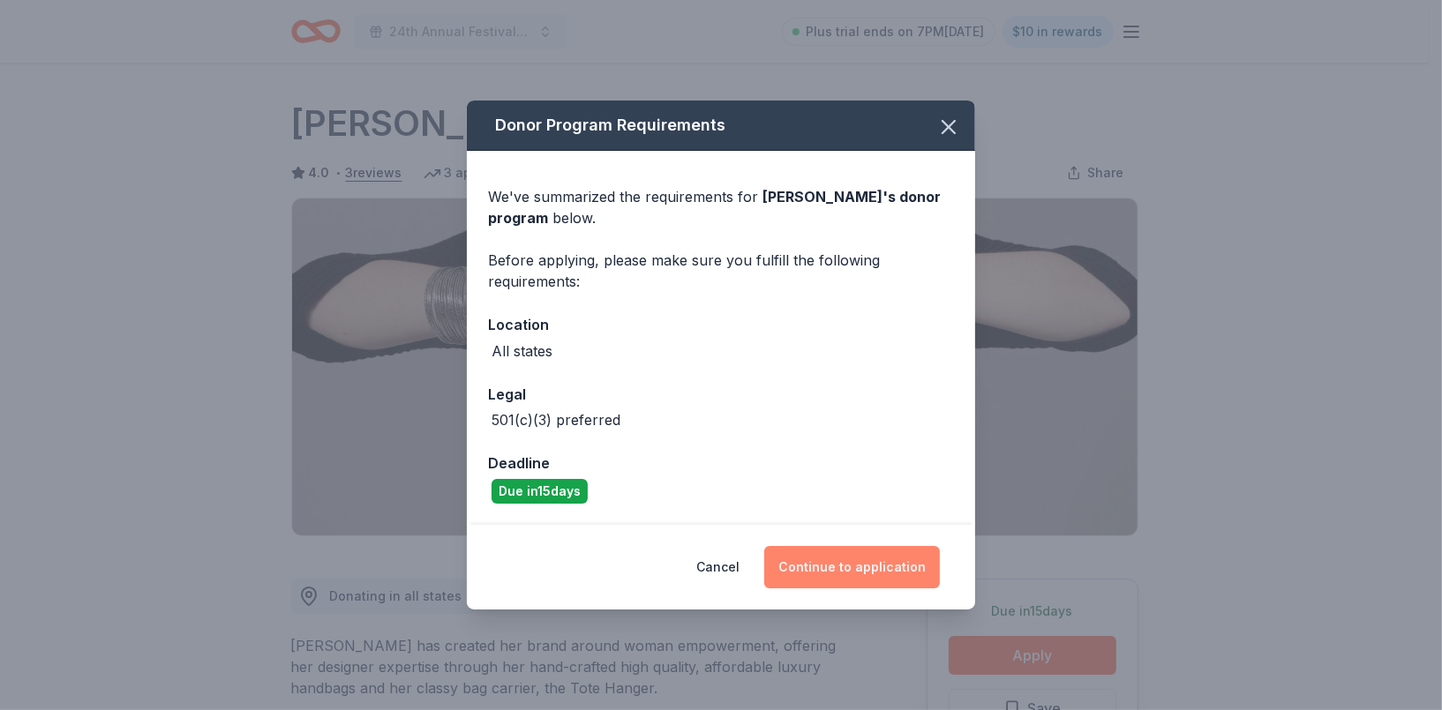
click at [856, 561] on button "Continue to application" at bounding box center [852, 567] width 176 height 42
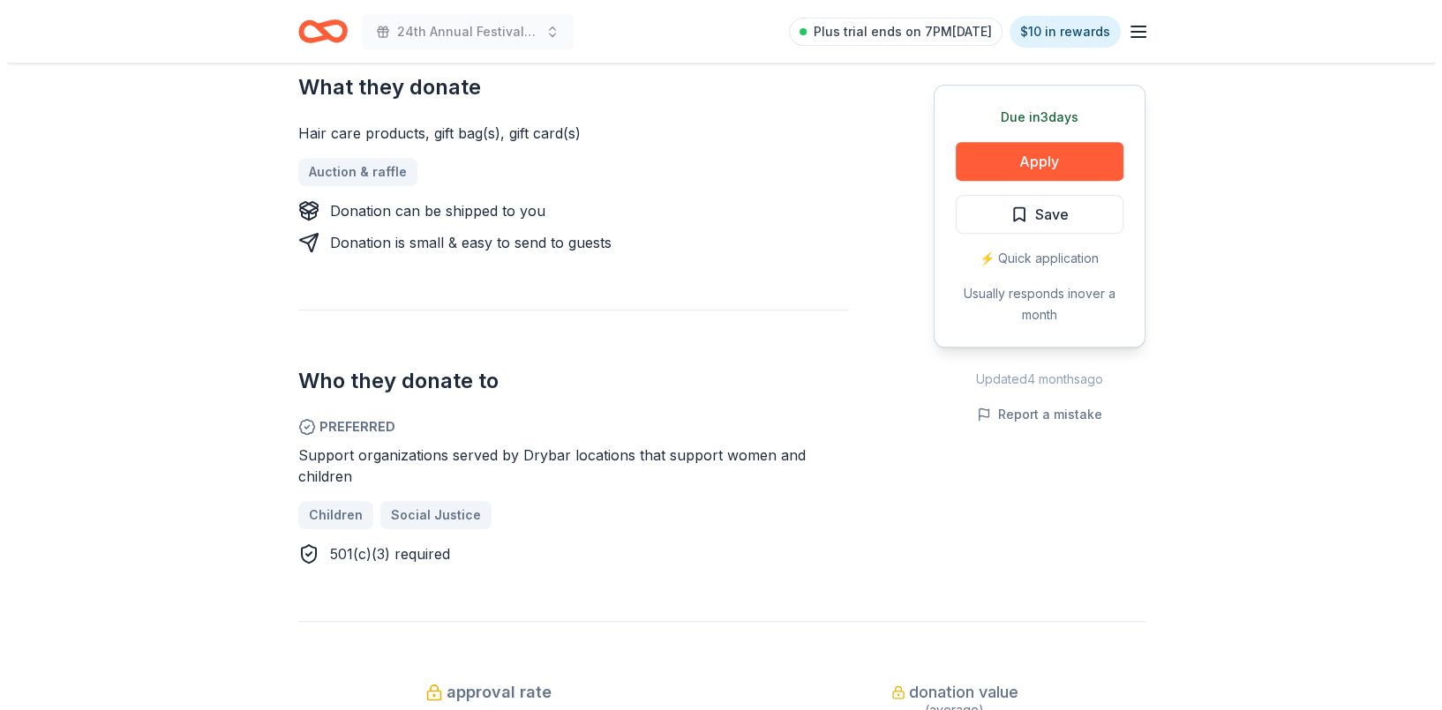
scroll to position [794, 0]
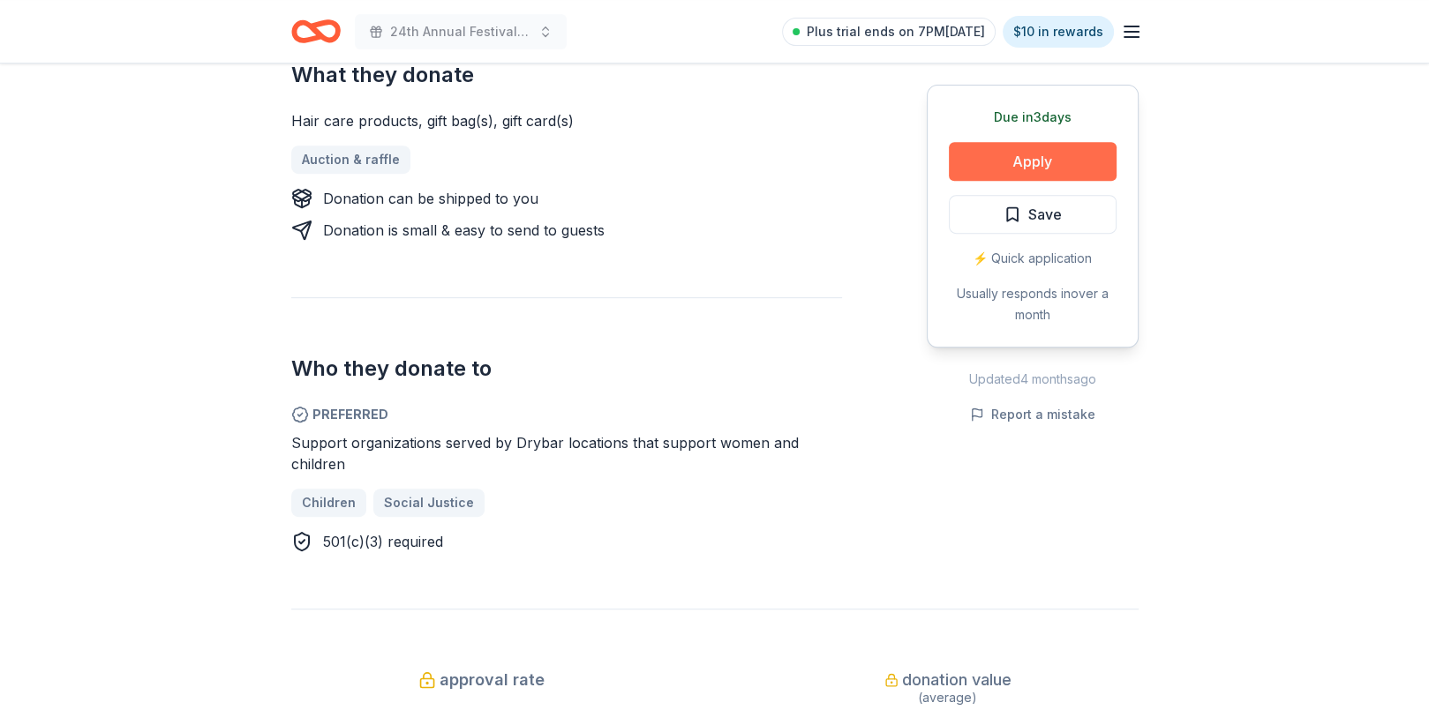
click at [1068, 158] on button "Apply" at bounding box center [1033, 161] width 168 height 39
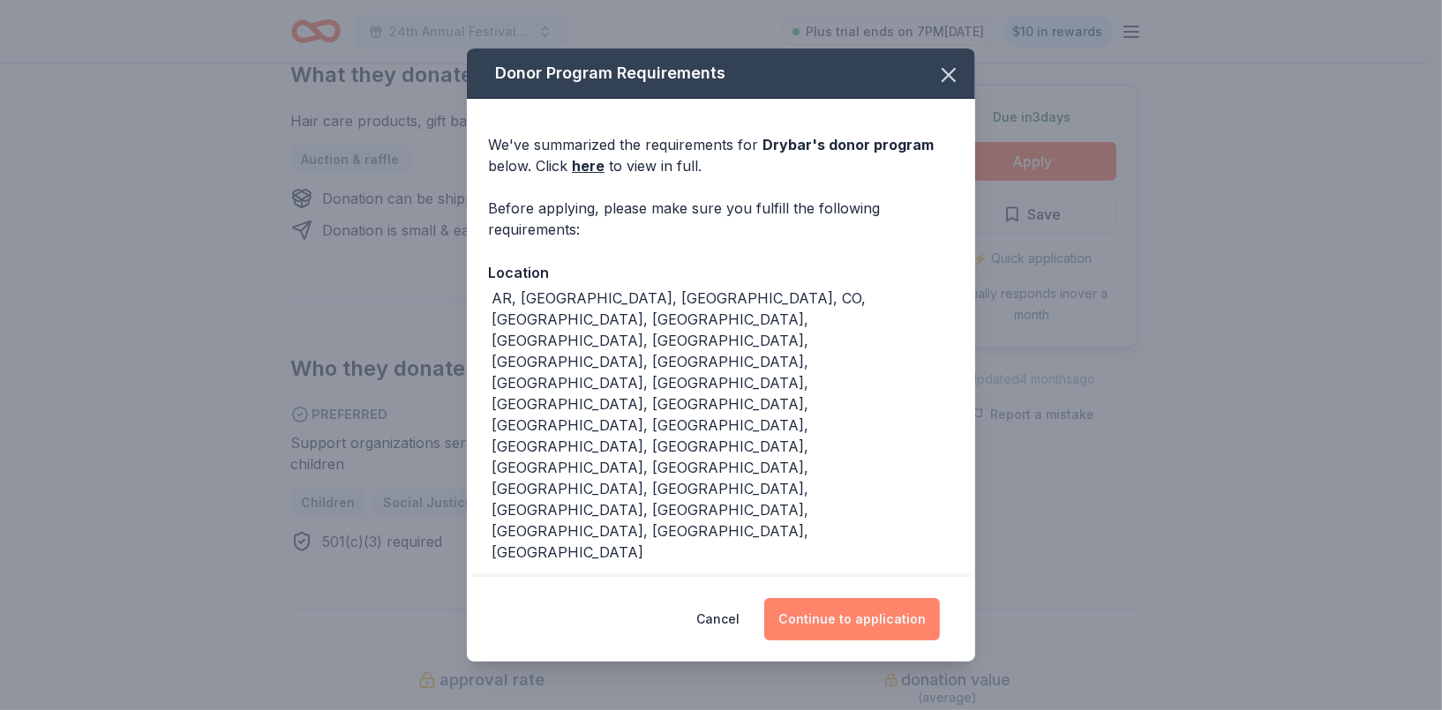
click at [847, 629] on button "Continue to application" at bounding box center [852, 619] width 176 height 42
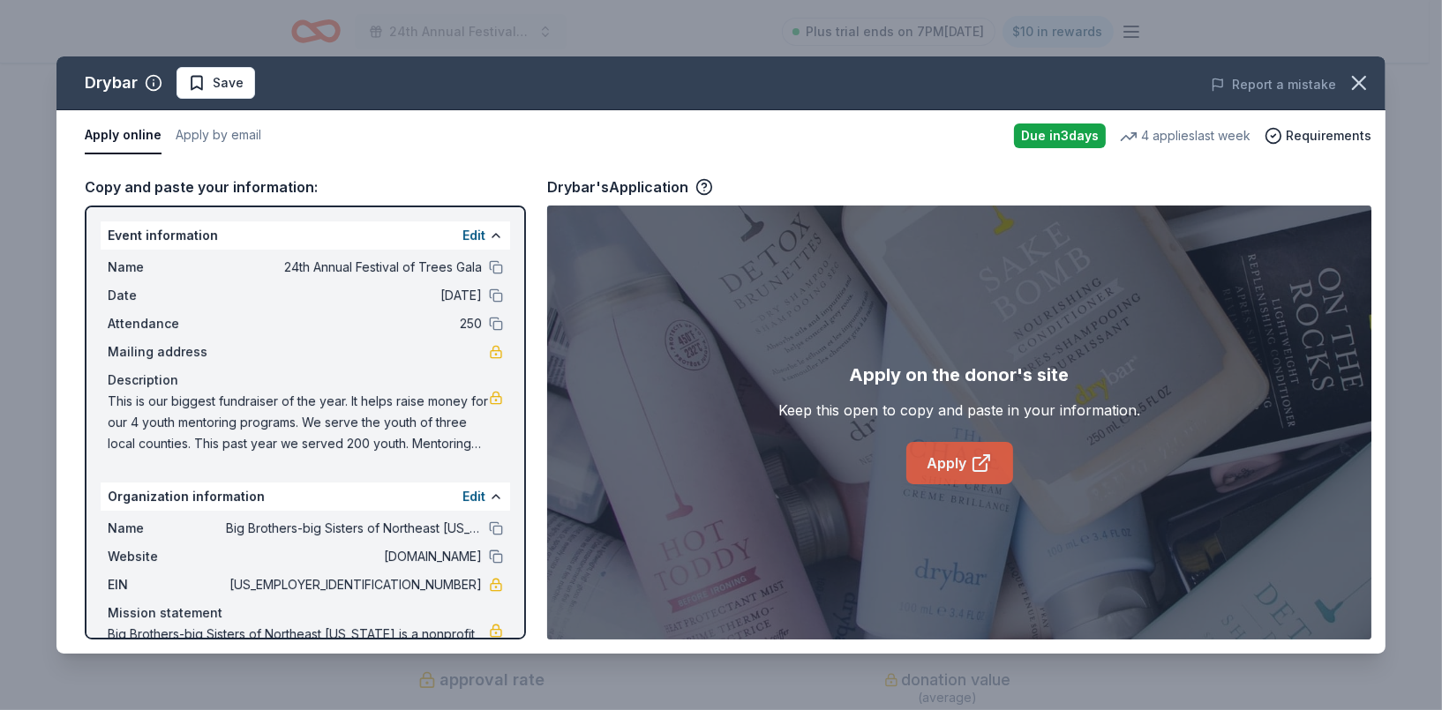
click at [961, 468] on link "Apply" at bounding box center [959, 463] width 107 height 42
